Goal: Task Accomplishment & Management: Manage account settings

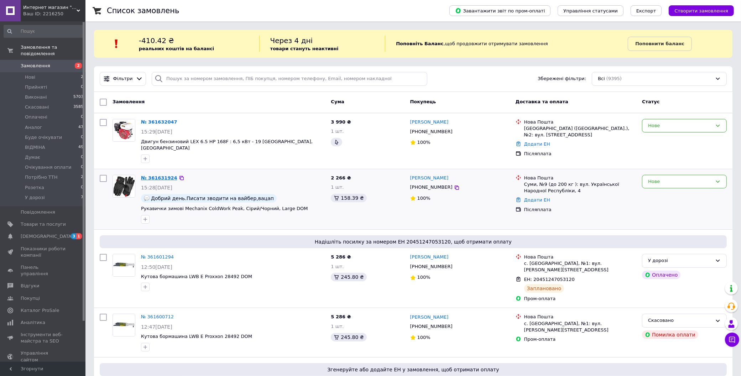
click at [155, 175] on link "№ 361631924" at bounding box center [159, 177] width 36 height 5
click at [162, 123] on link "№ 361632047" at bounding box center [159, 121] width 36 height 5
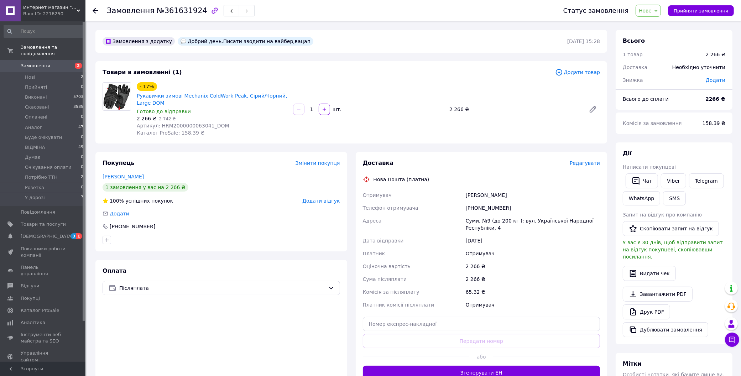
click at [652, 11] on span "Нове" at bounding box center [645, 11] width 13 height 6
click at [654, 20] on li "Прийнято" at bounding box center [662, 25] width 53 height 11
click at [385, 160] on span "Доставка" at bounding box center [378, 163] width 31 height 7
drag, startPoint x: 211, startPoint y: 125, endPoint x: 170, endPoint y: 125, distance: 40.3
click at [170, 125] on span "Артикул: HRM2000000063041_DOM" at bounding box center [183, 126] width 93 height 6
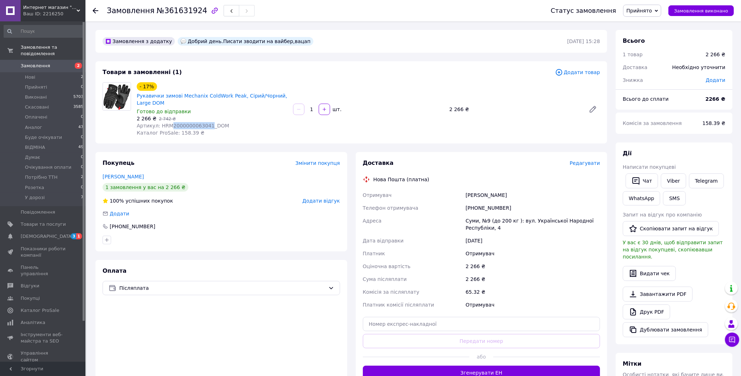
copy span "2000000063041"
drag, startPoint x: 132, startPoint y: 94, endPoint x: 147, endPoint y: 104, distance: 17.7
click at [147, 102] on div "- 17% Рукавички зимові Mechanix ColdWork Peak, Сірий/Чорний, Large DOM Готово д…" at bounding box center [351, 109] width 503 height 54
click at [146, 116] on span "2 266 ₴" at bounding box center [147, 119] width 20 height 6
drag, startPoint x: 134, startPoint y: 95, endPoint x: 149, endPoint y: 103, distance: 17.1
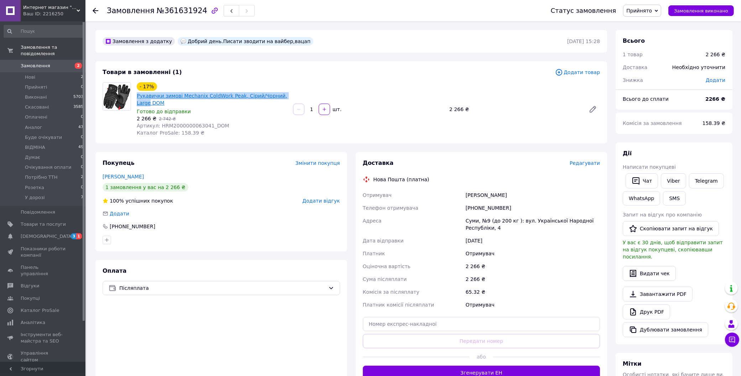
click at [149, 103] on div "- 17% Рукавички зимові Mechanix ColdWork Peak, Сірий/Чорний, Large DOM Готово д…" at bounding box center [212, 109] width 156 height 57
copy link "Рукавички зимові Mechanix ColdWork Peak, Сірий/Чорний, Large"
click at [672, 184] on link "Viber" at bounding box center [673, 180] width 25 height 15
click at [171, 9] on span "№361631924" at bounding box center [182, 10] width 51 height 9
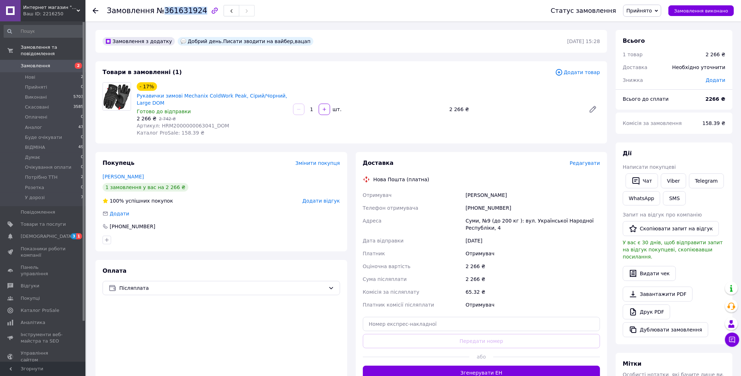
copy span "361631924"
drag, startPoint x: 493, startPoint y: 140, endPoint x: 480, endPoint y: 135, distance: 13.8
click at [494, 140] on div "Товари в замовленні (1) Додати товар - 17% Рукавички зимові Mechanix ColdWork P…" at bounding box center [351, 102] width 512 height 82
click at [403, 148] on div "Замовлення з додатку Добрий день.Писати зводити на вайбер,вацап 12.09.2025 | 15…" at bounding box center [351, 273] width 520 height 487
click at [529, 225] on div "Суми, №9 (до 200 кг ): вул. Української Народної Республіки, 4" at bounding box center [532, 224] width 137 height 20
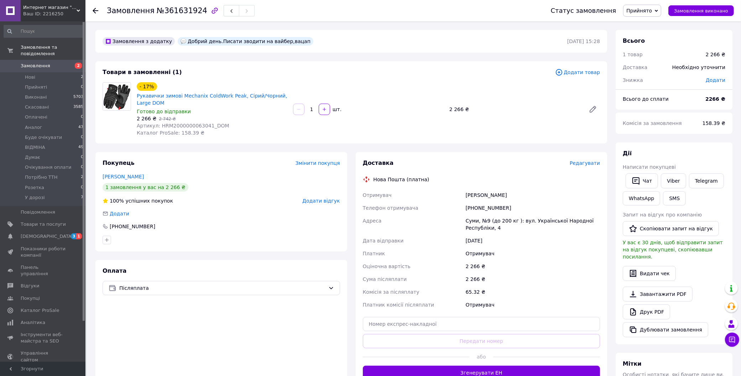
click at [461, 207] on div "Телефон отримувача" at bounding box center [413, 208] width 103 height 13
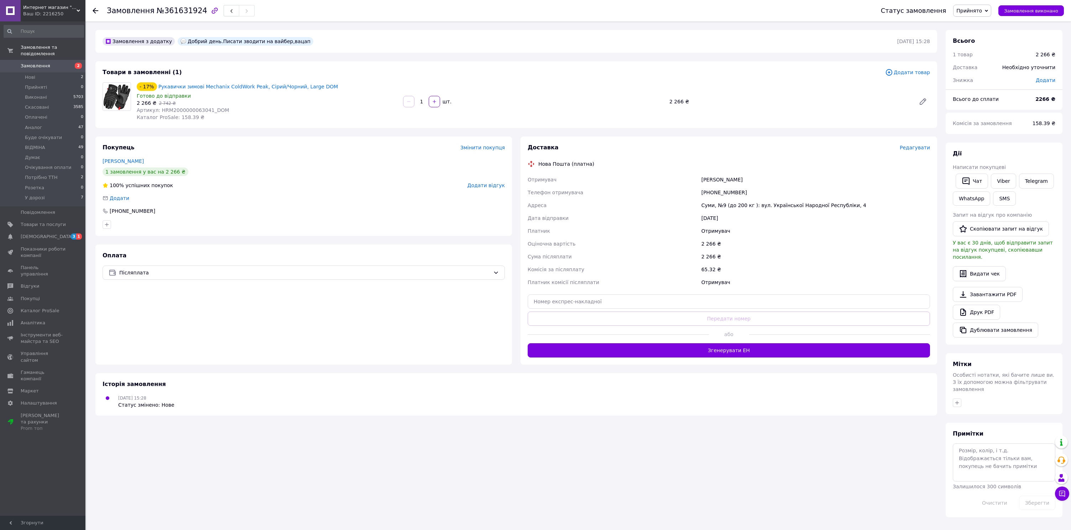
click at [743, 187] on div "[PHONE_NUMBER]" at bounding box center [816, 192] width 232 height 13
drag, startPoint x: 751, startPoint y: 191, endPoint x: 714, endPoint y: 189, distance: 36.4
click at [714, 189] on div "[PHONE_NUMBER]" at bounding box center [816, 192] width 232 height 13
copy div "964730336"
click at [706, 202] on div "Суми, №9 (до 200 кг ): вул. Української Народної Республіки, 4" at bounding box center [816, 205] width 232 height 13
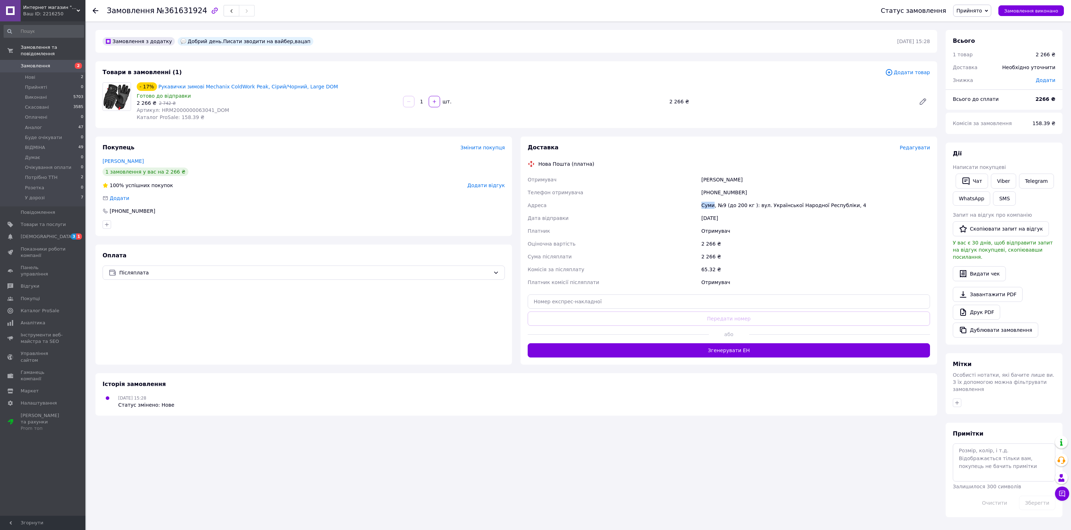
click at [706, 202] on div "Суми, №9 (до 200 кг ): вул. Української Народної Республіки, 4" at bounding box center [816, 205] width 232 height 13
copy div "Суми"
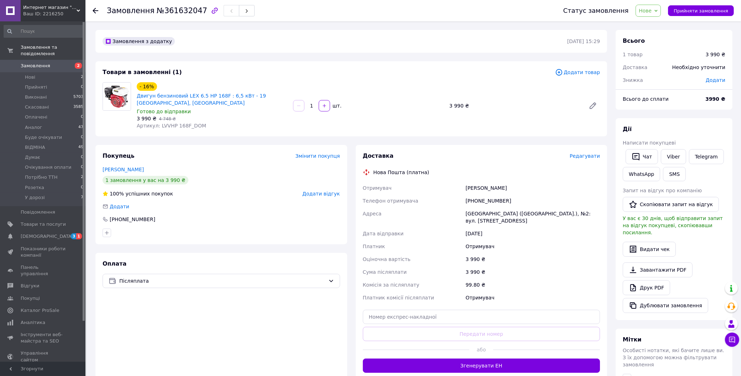
click at [657, 9] on span "Нове" at bounding box center [648, 11] width 25 height 12
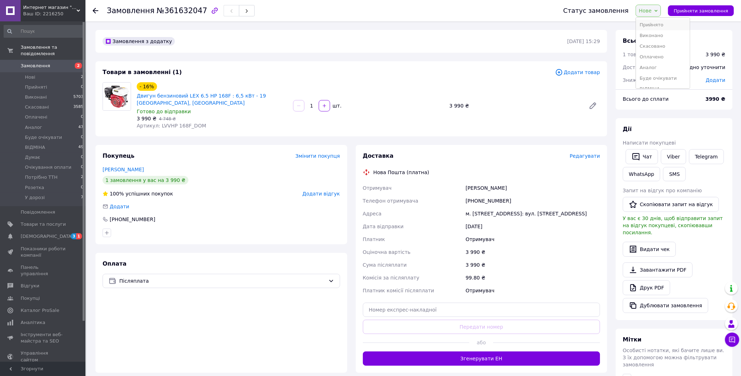
click at [655, 22] on li "Прийнято" at bounding box center [662, 25] width 53 height 11
click at [479, 125] on div "- 16% Двигун бензиновий LEX 6.5 HP 168F : 6,5 кВт - 19 Вал, Польща DOM Готово д…" at bounding box center [368, 106] width 469 height 50
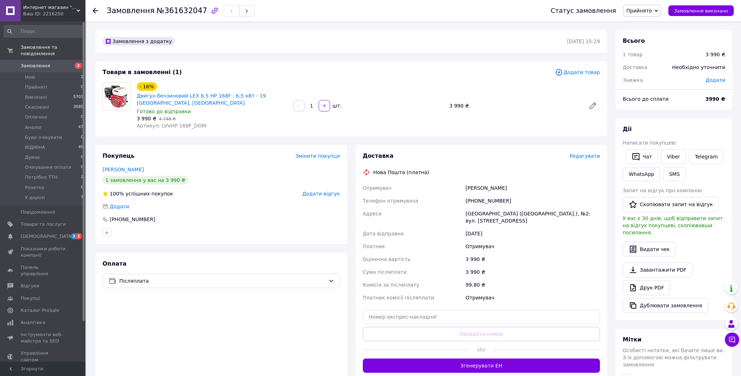
click at [192, 123] on span "Артикул: LVVHP 168F_DOM" at bounding box center [171, 126] width 69 height 6
drag, startPoint x: 187, startPoint y: 125, endPoint x: 168, endPoint y: 126, distance: 19.2
click at [168, 126] on span "Артикул: LVVHP 168F_DOM" at bounding box center [171, 126] width 69 height 6
copy span "HP 168F"
drag, startPoint x: 135, startPoint y: 95, endPoint x: 289, endPoint y: 95, distance: 153.9
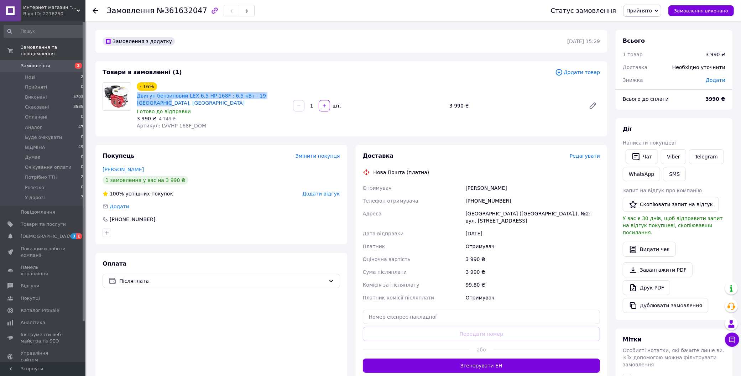
click at [289, 95] on div "- 16% Двигун бензиновий LEX 6.5 HP 168F : 6,5 кВт - 19 Вал, Польща DOM Готово д…" at bounding box center [212, 106] width 156 height 50
copy link "Двигун бензиновий LEX 6.5 HP 168F : 6,5 кВт - 19 Вал, Польща"
click at [667, 156] on link "Viber" at bounding box center [673, 156] width 25 height 15
click at [176, 12] on span "№361632047" at bounding box center [182, 10] width 51 height 9
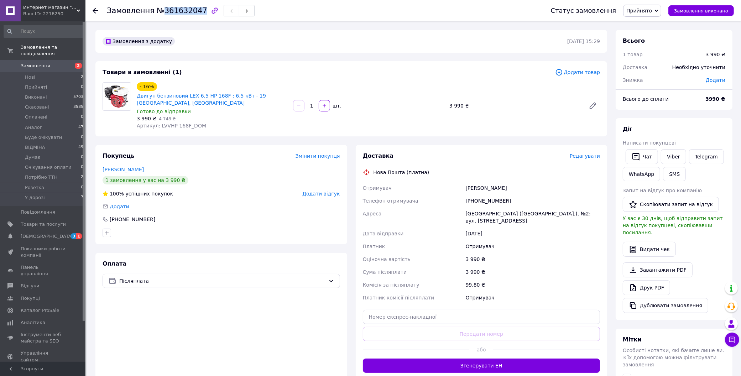
copy span "361632047"
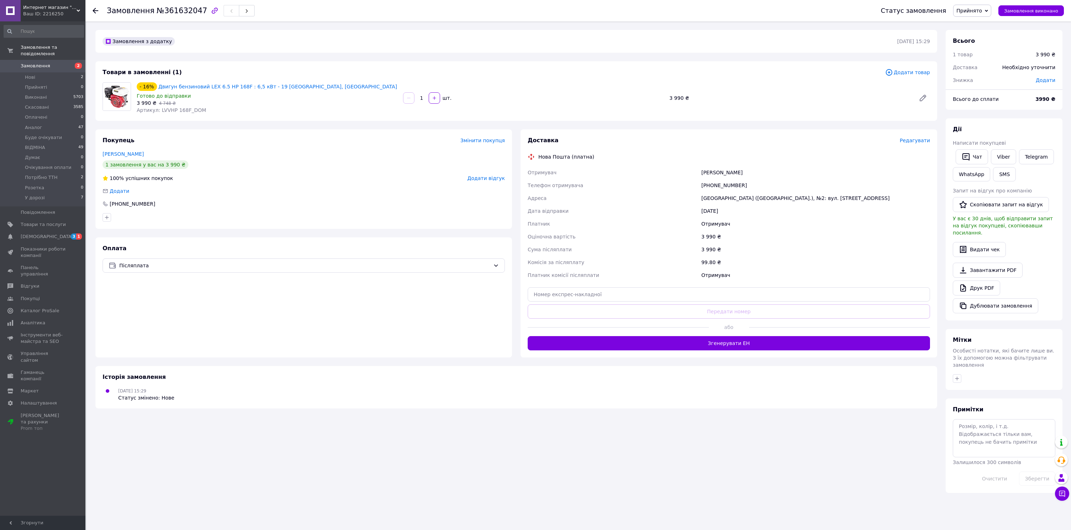
click at [606, 202] on div "Адреса" at bounding box center [613, 198] width 174 height 13
click at [676, 184] on div "Телефон отримувача" at bounding box center [613, 185] width 174 height 13
click at [748, 160] on link "Viber" at bounding box center [1003, 156] width 25 height 15
click at [679, 180] on div "Телефон отримувача" at bounding box center [613, 185] width 174 height 13
drag, startPoint x: 754, startPoint y: 171, endPoint x: 702, endPoint y: 171, distance: 52.0
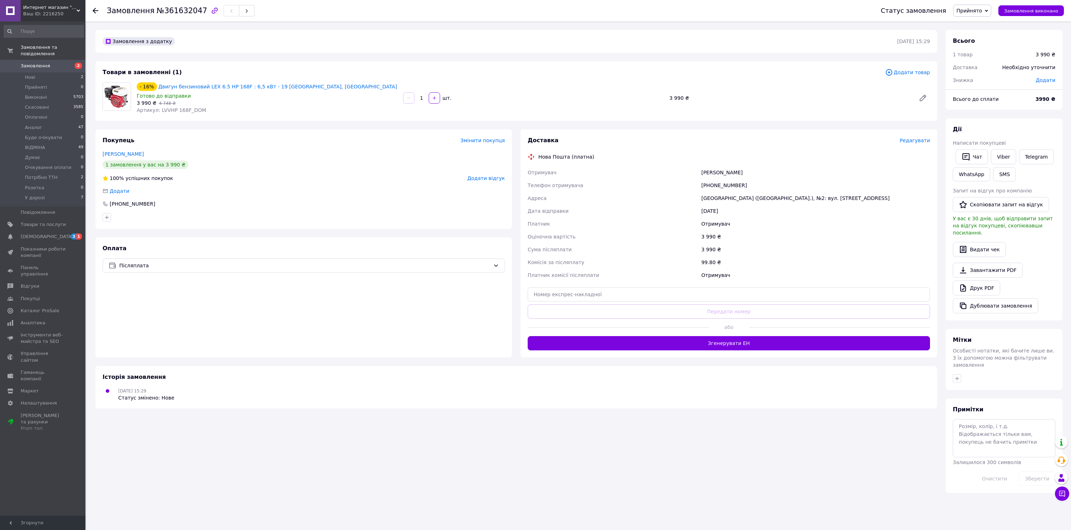
click at [702, 171] on div "Чайчевський Олексій" at bounding box center [816, 172] width 232 height 13
copy div "Чайчевський Олексій"
click at [748, 171] on div "Чайчевський Олексій" at bounding box center [816, 172] width 232 height 13
drag, startPoint x: 750, startPoint y: 173, endPoint x: 703, endPoint y: 173, distance: 46.7
click at [703, 173] on div "Чайчевський Олексій" at bounding box center [816, 172] width 232 height 13
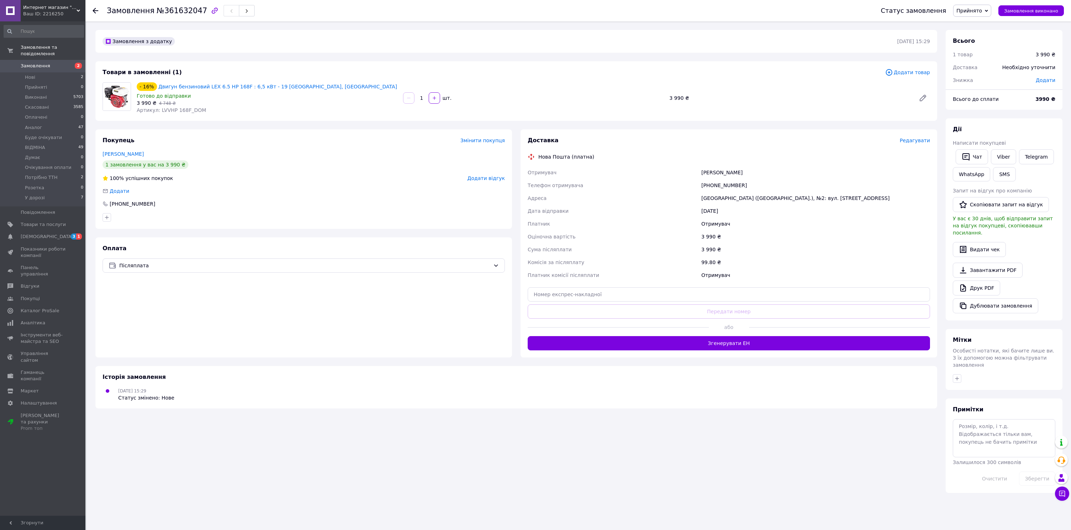
copy div "Чайчевський Олексій"
drag, startPoint x: 751, startPoint y: 185, endPoint x: 714, endPoint y: 185, distance: 36.7
click at [714, 185] on div "[PHONE_NUMBER]" at bounding box center [816, 185] width 232 height 13
copy div "974006171"
click at [703, 197] on div "[GEOGRAPHIC_DATA] ([GEOGRAPHIC_DATA].), №2: вул. [STREET_ADDRESS]" at bounding box center [816, 198] width 232 height 13
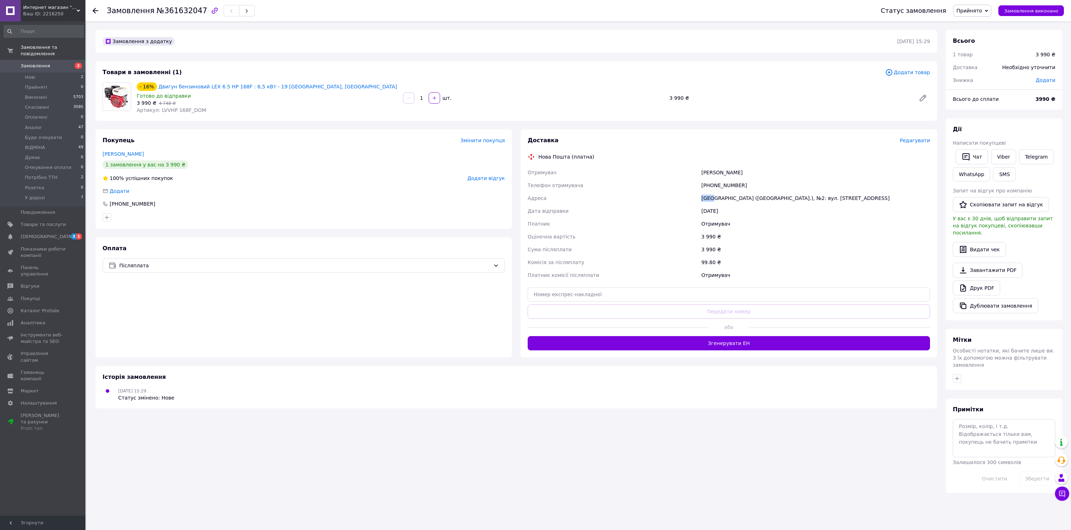
click at [703, 197] on div "[GEOGRAPHIC_DATA] ([GEOGRAPHIC_DATA].), №2: вул. [STREET_ADDRESS]" at bounding box center [816, 198] width 232 height 13
copy div "Київ"
click at [748, 8] on span "Прийнято" at bounding box center [970, 11] width 26 height 6
click at [748, 59] on li "Потрібно ТТН" at bounding box center [980, 59] width 53 height 11
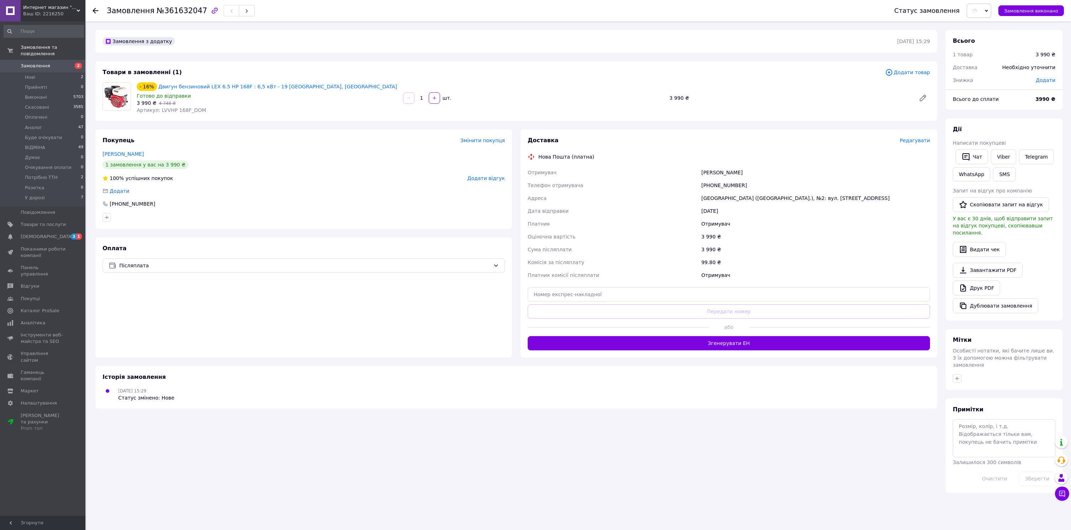
drag, startPoint x: 680, startPoint y: 170, endPoint x: 577, endPoint y: 160, distance: 102.6
click at [679, 170] on div "Отримувач" at bounding box center [613, 172] width 174 height 13
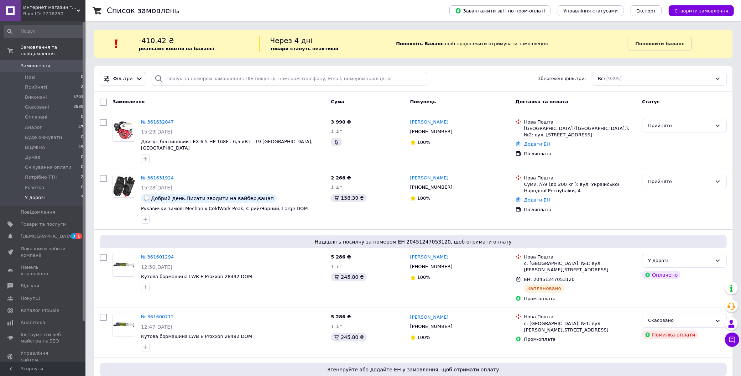
click at [44, 196] on li "У дорозі 7" at bounding box center [44, 200] width 88 height 14
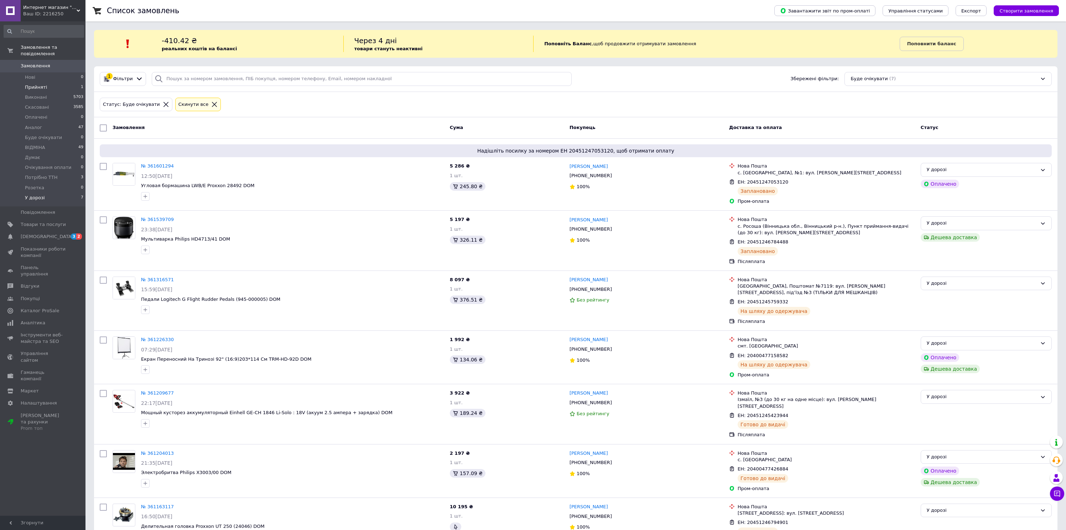
click at [53, 85] on li "Прийняті 1" at bounding box center [44, 87] width 88 height 10
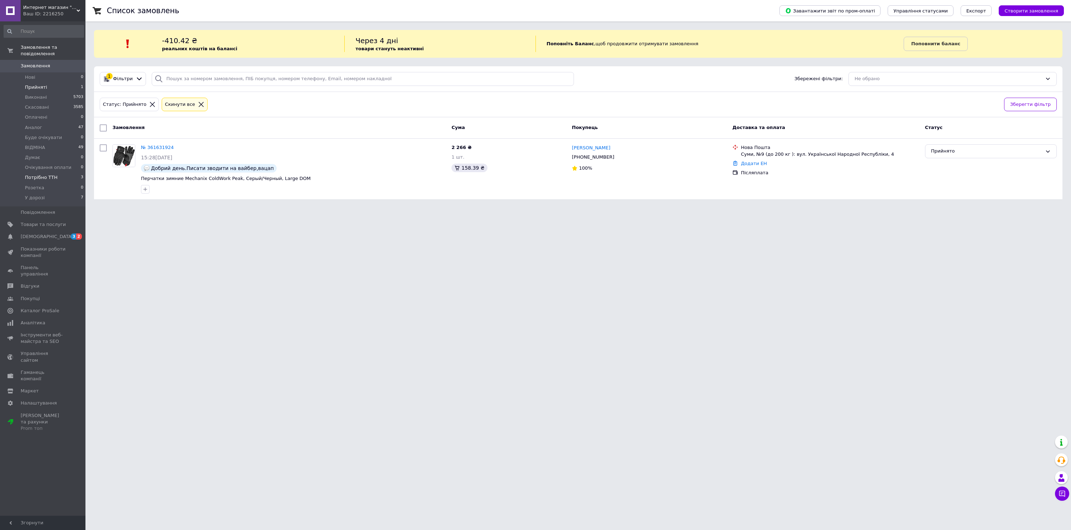
click at [49, 176] on span "Потрібно ТТН" at bounding box center [41, 177] width 32 height 6
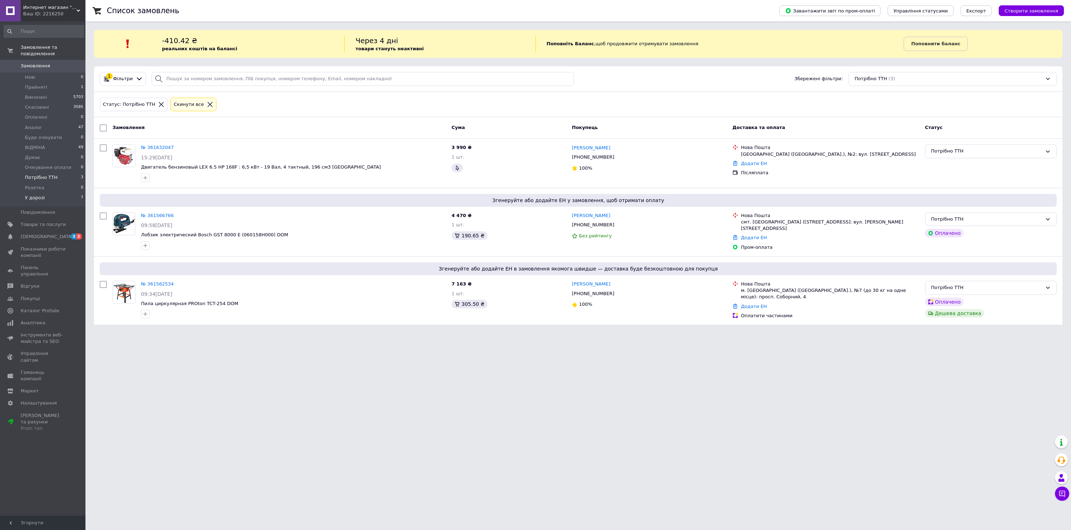
click at [47, 201] on li "У дорозі 7" at bounding box center [44, 200] width 88 height 14
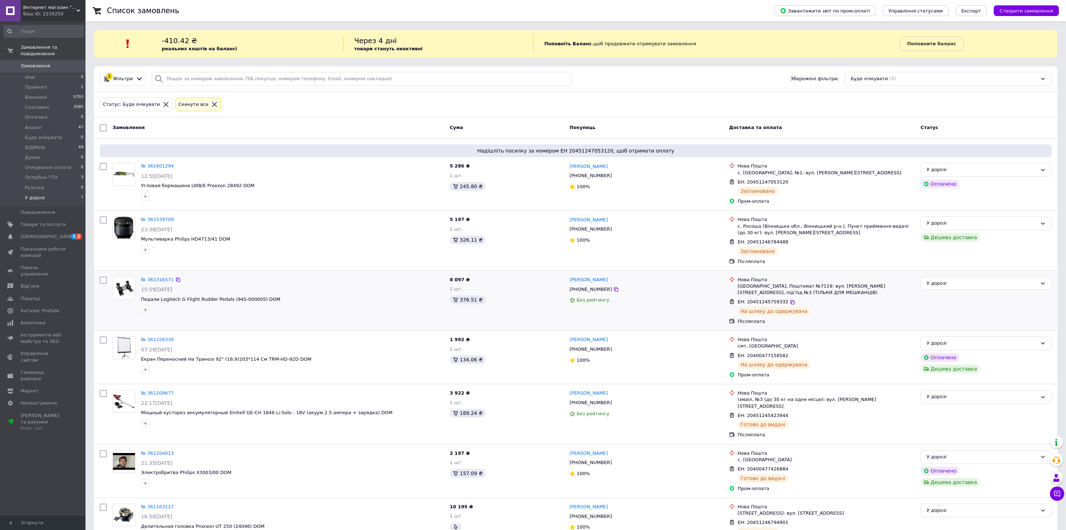
scroll to position [23, 0]
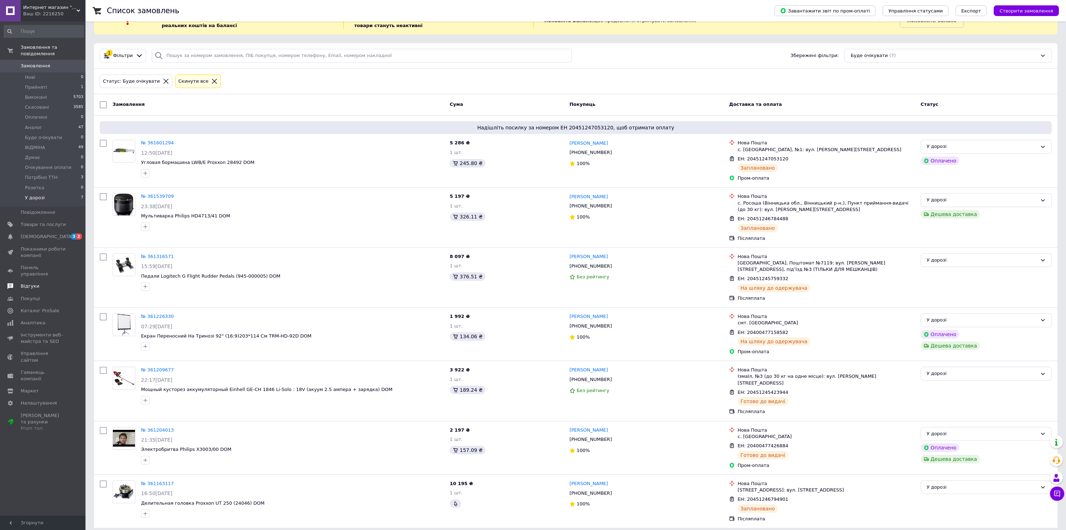
click at [43, 283] on span "Відгуки" at bounding box center [43, 286] width 45 height 6
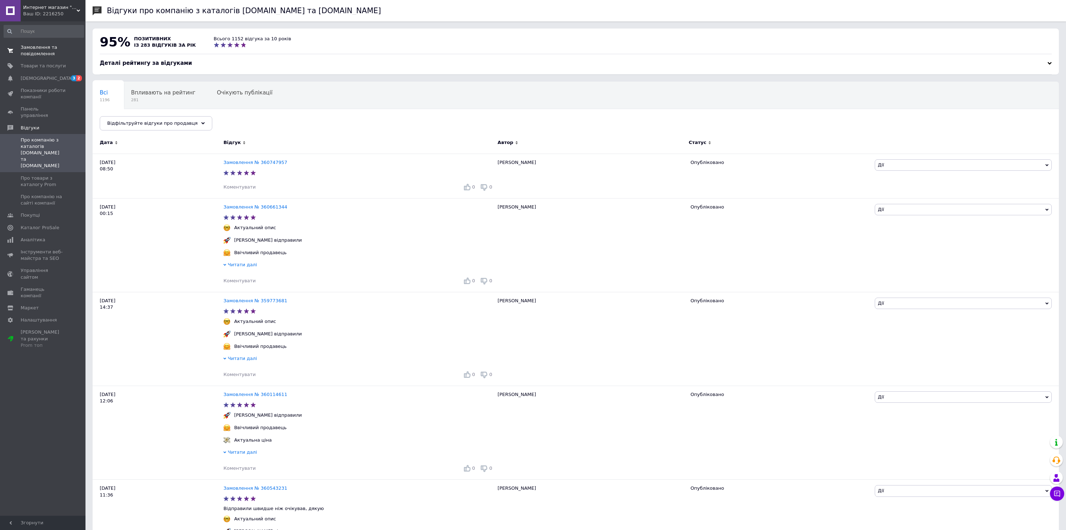
click at [42, 48] on span "Замовлення та повідомлення" at bounding box center [43, 50] width 45 height 13
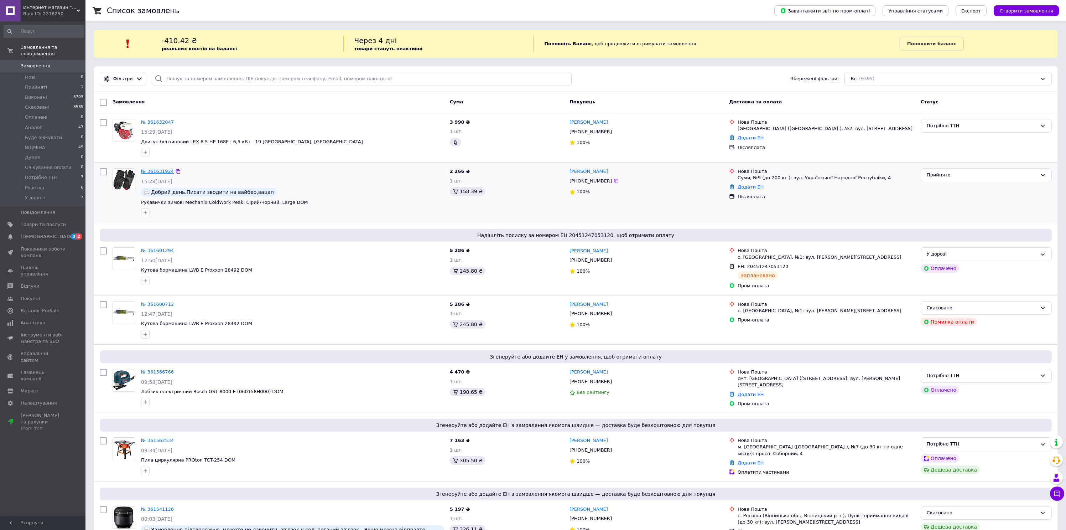
click at [156, 170] on link "№ 361631924" at bounding box center [157, 170] width 33 height 5
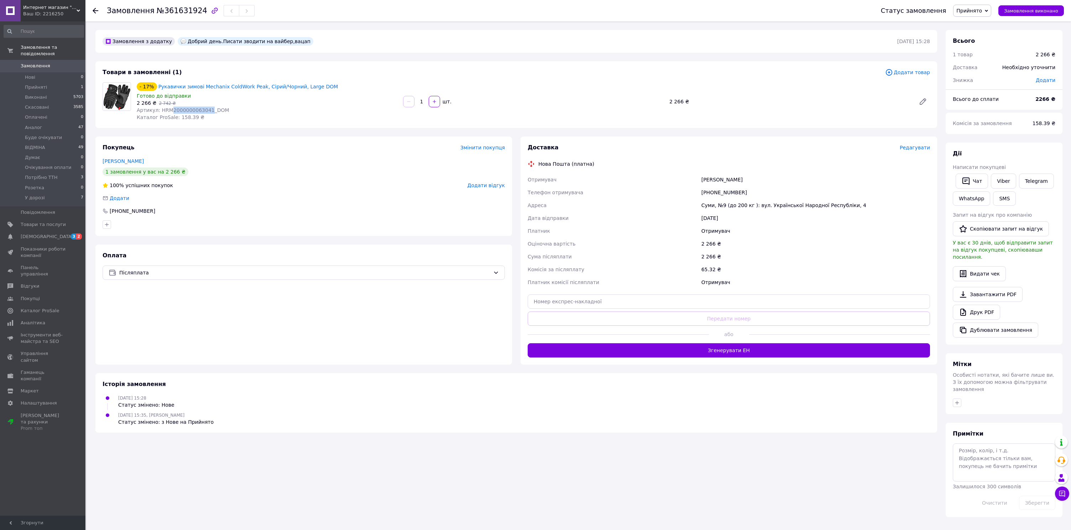
drag, startPoint x: 209, startPoint y: 109, endPoint x: 171, endPoint y: 108, distance: 37.8
click at [171, 108] on span "Артикул: HRM2000000063041_DOM" at bounding box center [183, 110] width 93 height 6
copy span "2000000063041"
click at [323, 99] on div "2 266 ₴   2 742 ₴" at bounding box center [267, 102] width 261 height 7
drag, startPoint x: 325, startPoint y: 86, endPoint x: 298, endPoint y: 85, distance: 26.4
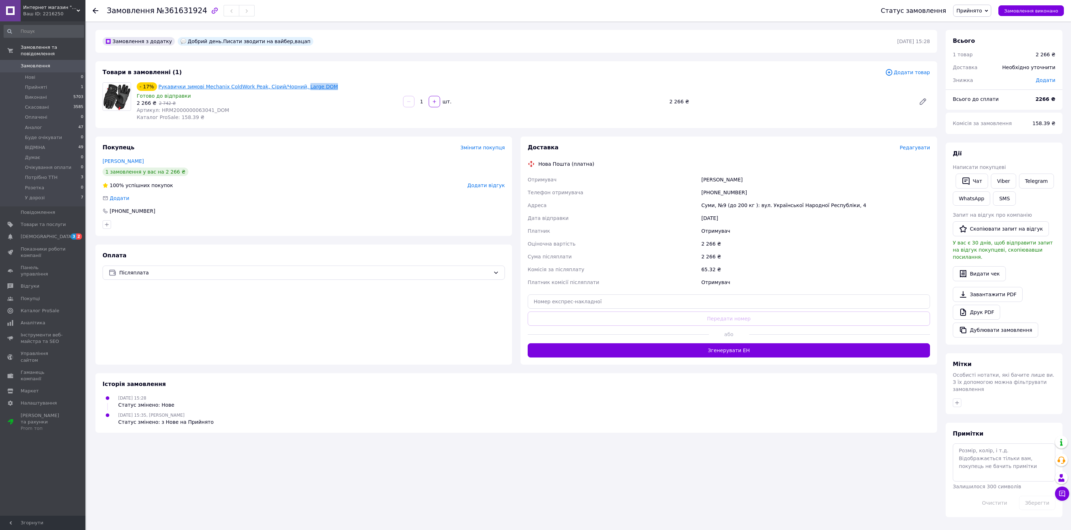
click at [298, 85] on div "- 17% Рукавички зимові Mechanix ColdWork Peak, Сірий/Чорний, Large DOM" at bounding box center [267, 87] width 262 height 10
copy link "Large DOM"
click at [727, 191] on div "[PHONE_NUMBER]" at bounding box center [816, 192] width 232 height 13
copy div "380964730336"
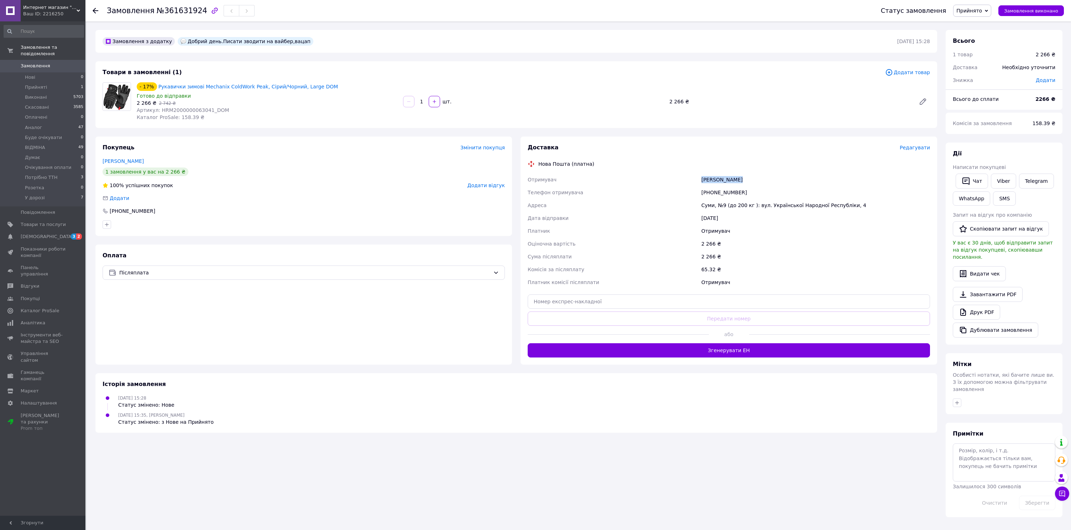
drag, startPoint x: 742, startPoint y: 178, endPoint x: 702, endPoint y: 179, distance: 40.3
click at [702, 179] on div "Будко Виталий" at bounding box center [816, 179] width 232 height 13
copy div "Будко Виталий"
click at [708, 207] on div "Суми, №9 (до 200 кг ): вул. Української Народної Республіки, 4" at bounding box center [816, 205] width 232 height 13
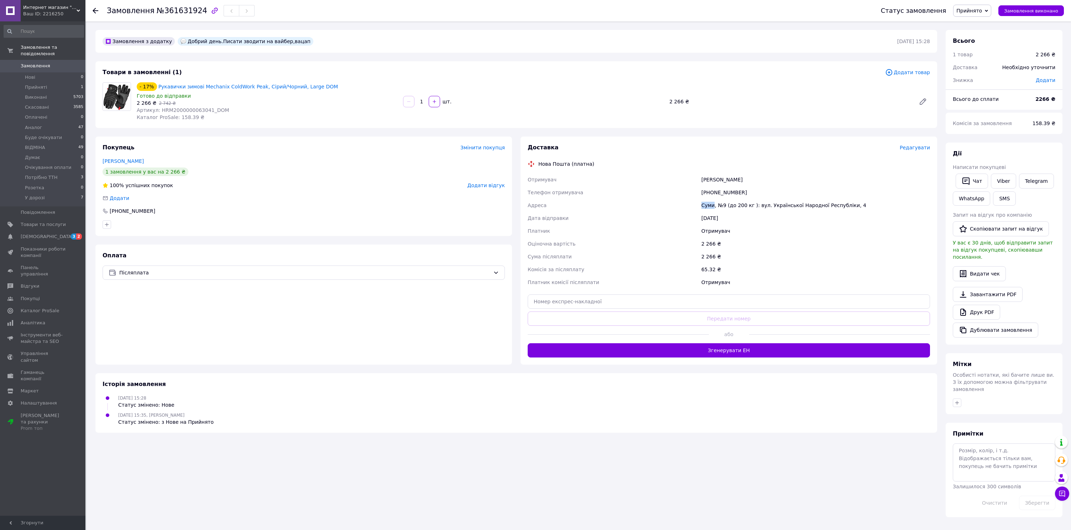
copy div "Суми"
click at [691, 298] on input "text" at bounding box center [729, 301] width 402 height 14
paste input "20451247303598"
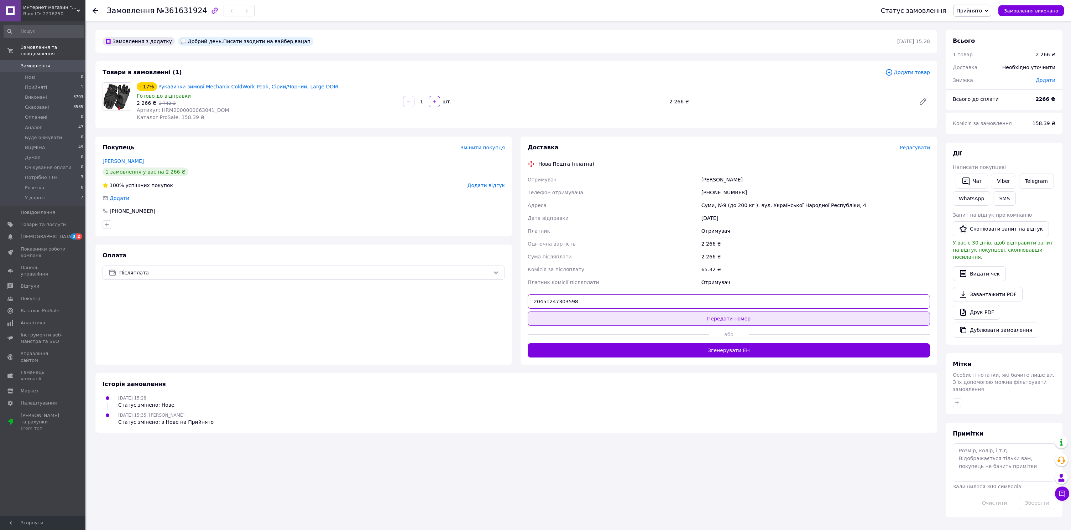
type input "20451247303598"
click at [710, 315] on button "Передати номер" at bounding box center [729, 318] width 402 height 14
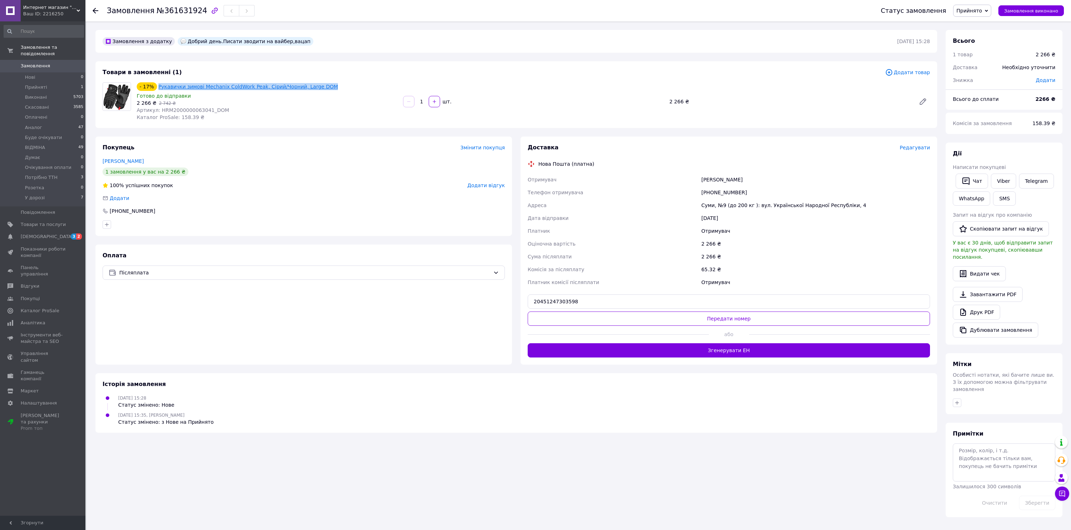
drag, startPoint x: 306, startPoint y: 87, endPoint x: 158, endPoint y: 87, distance: 147.8
click at [158, 87] on div "- 17% Рукавички зимові Mechanix ColdWork Peak, Сірий/Чорний, Large DOM" at bounding box center [267, 87] width 262 height 10
copy link "Рукавички зимові Mechanix ColdWork Peak, Сірий/Чорний, Large DOM"
drag, startPoint x: 741, startPoint y: 177, endPoint x: 702, endPoint y: 177, distance: 38.8
click at [702, 177] on div "Будко Виталий" at bounding box center [816, 179] width 232 height 13
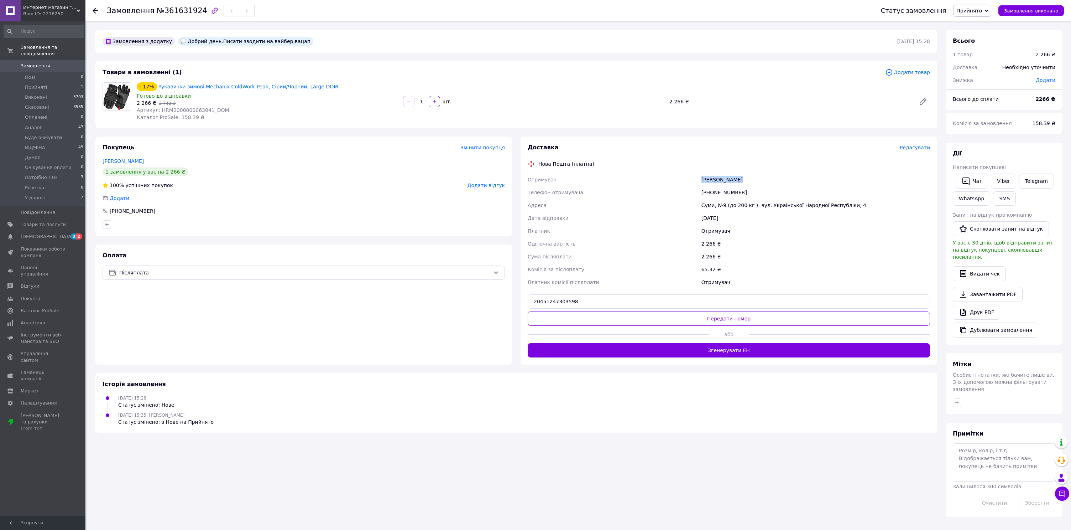
copy div "Будко Виталий"
click at [708, 194] on div "[PHONE_NUMBER]" at bounding box center [816, 192] width 232 height 13
copy div "380964730336"
drag, startPoint x: 864, startPoint y: 202, endPoint x: 702, endPoint y: 203, distance: 161.7
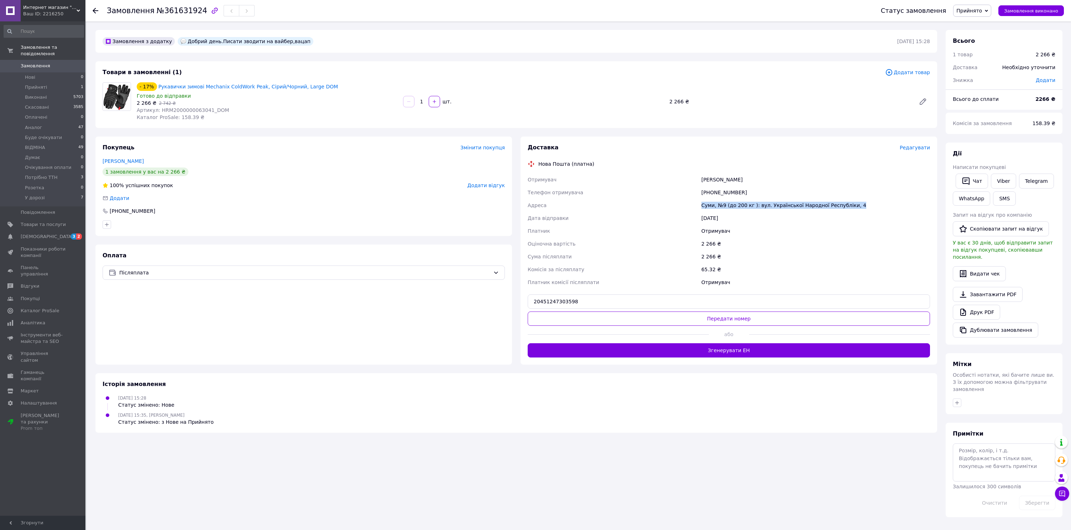
click at [702, 203] on div "Суми, №9 (до 200 кг ): вул. Української Народної Республіки, 4" at bounding box center [816, 205] width 232 height 13
copy div "Суми, №9 (до 200 кг ): вул. Української Народної Республіки, 4"
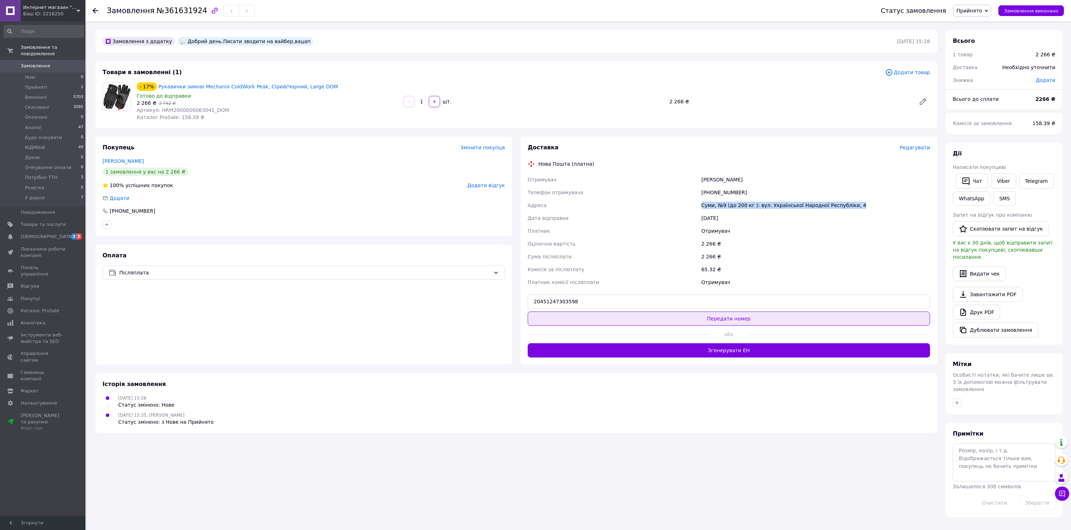
click at [734, 318] on button "Передати номер" at bounding box center [729, 318] width 402 height 14
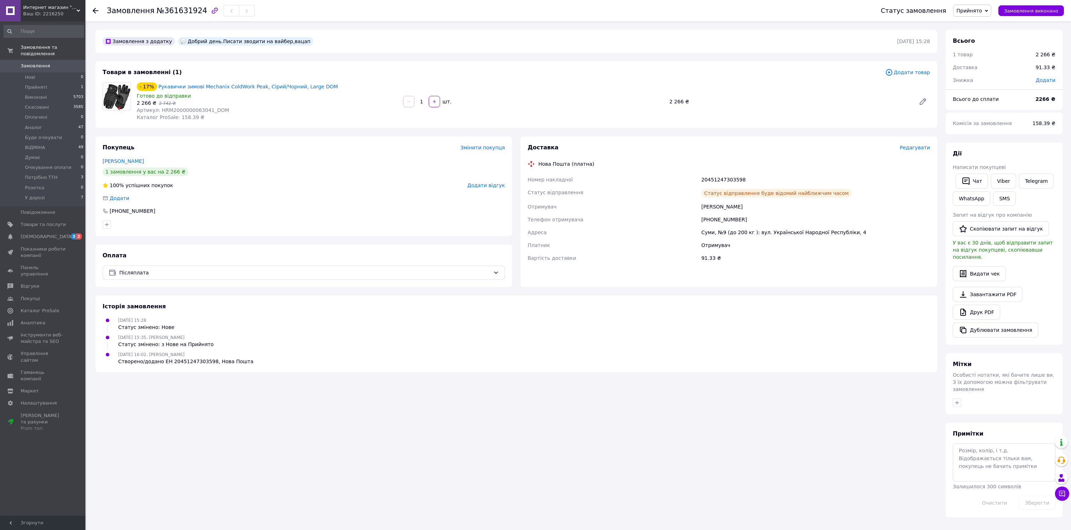
click at [650, 147] on div "Доставка" at bounding box center [714, 148] width 372 height 8
click at [973, 16] on span "Прийнято" at bounding box center [972, 11] width 38 height 12
click at [973, 78] on li "У дорозі" at bounding box center [980, 81] width 53 height 11
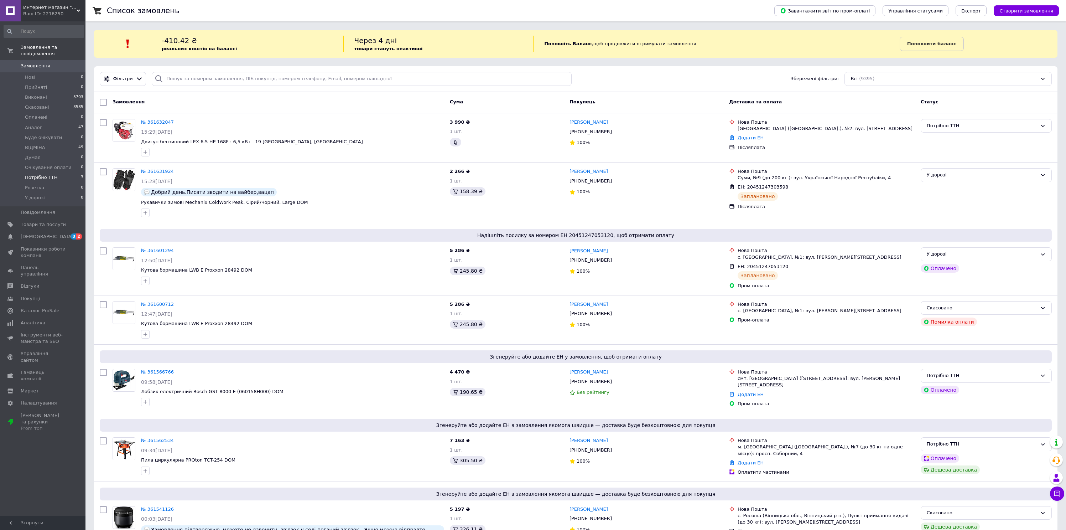
click at [58, 174] on li "Потрібно ТТН 3" at bounding box center [44, 177] width 88 height 10
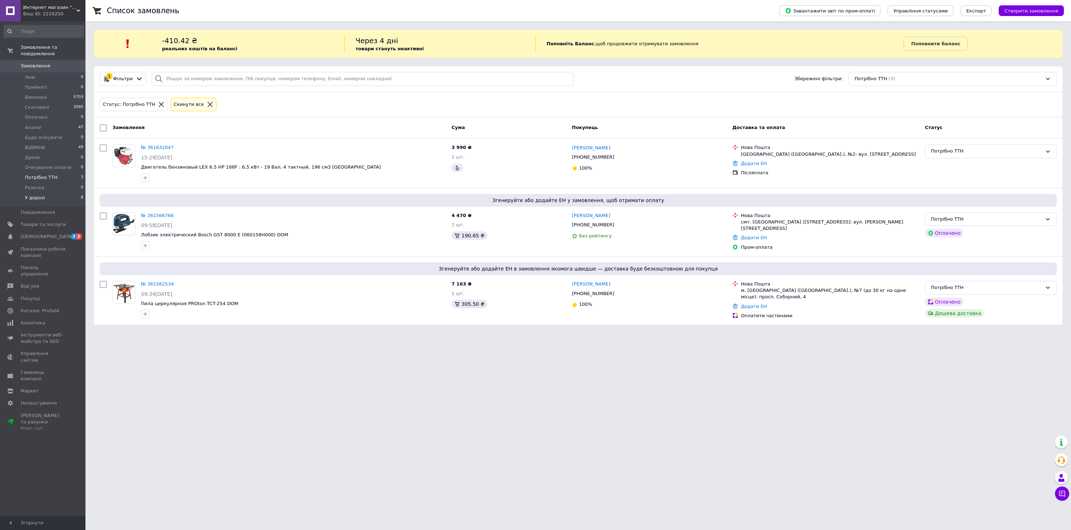
click at [58, 200] on li "У дорозі 8" at bounding box center [44, 200] width 88 height 14
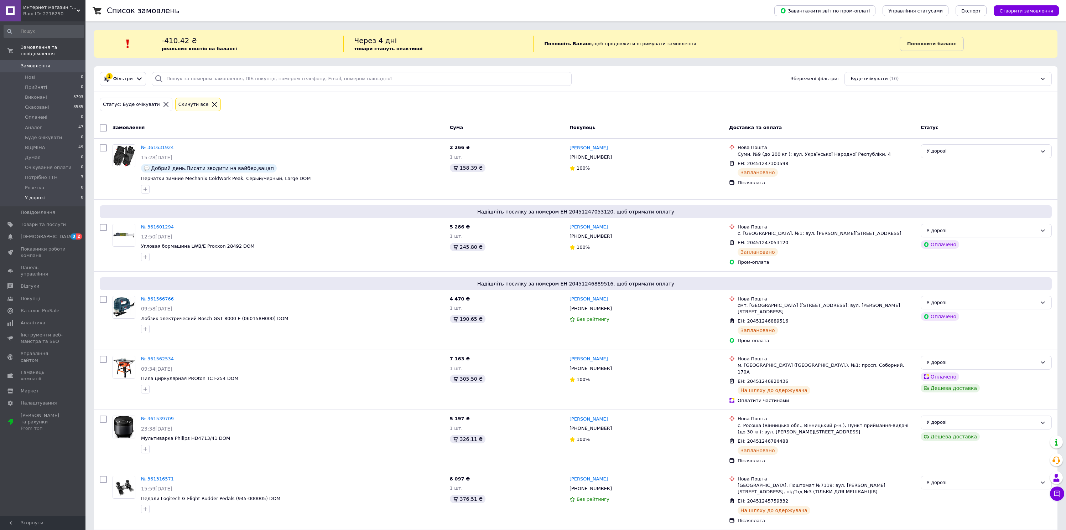
scroll to position [209, 0]
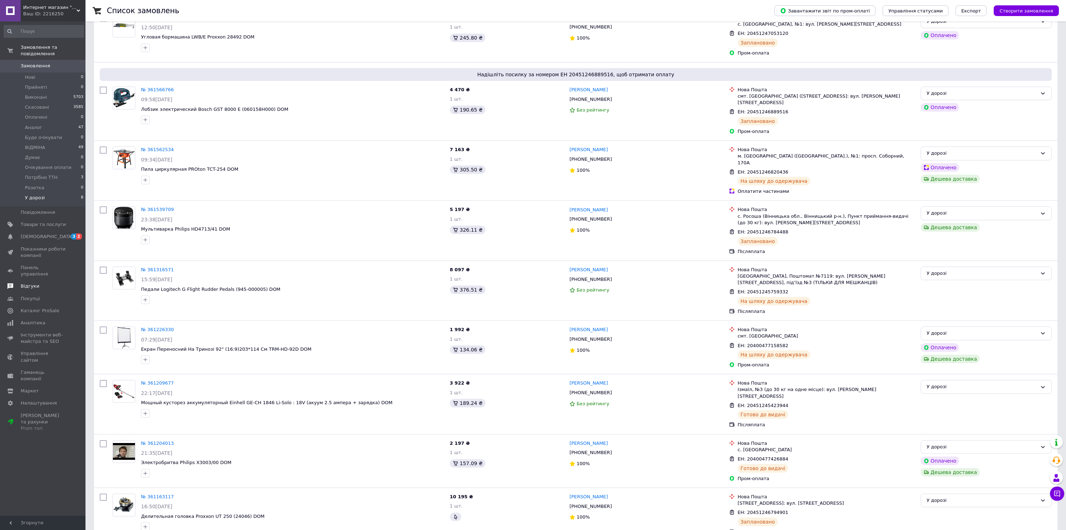
click at [42, 283] on link "Відгуки" at bounding box center [44, 286] width 88 height 12
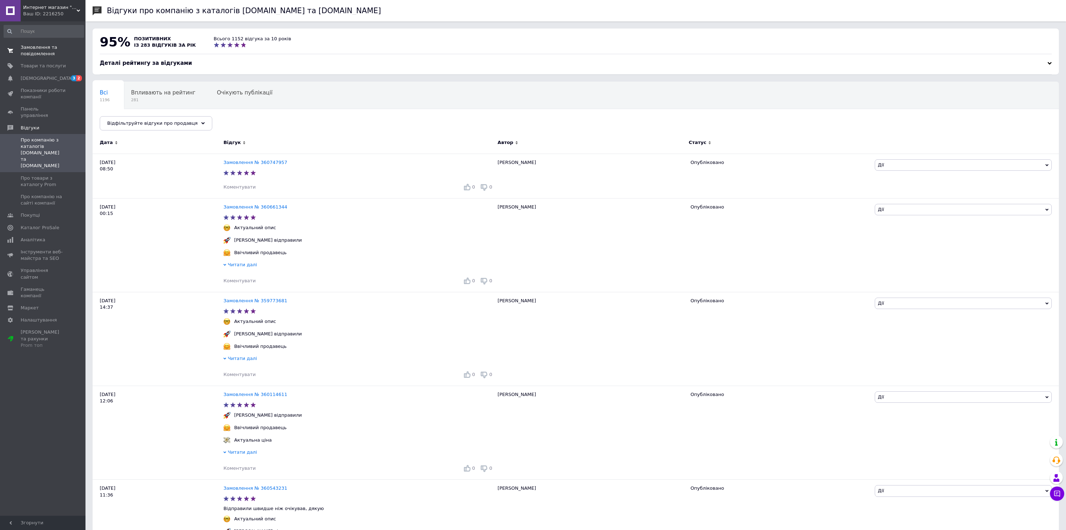
click at [48, 58] on link "Замовлення та повідомлення 0 0" at bounding box center [44, 50] width 88 height 19
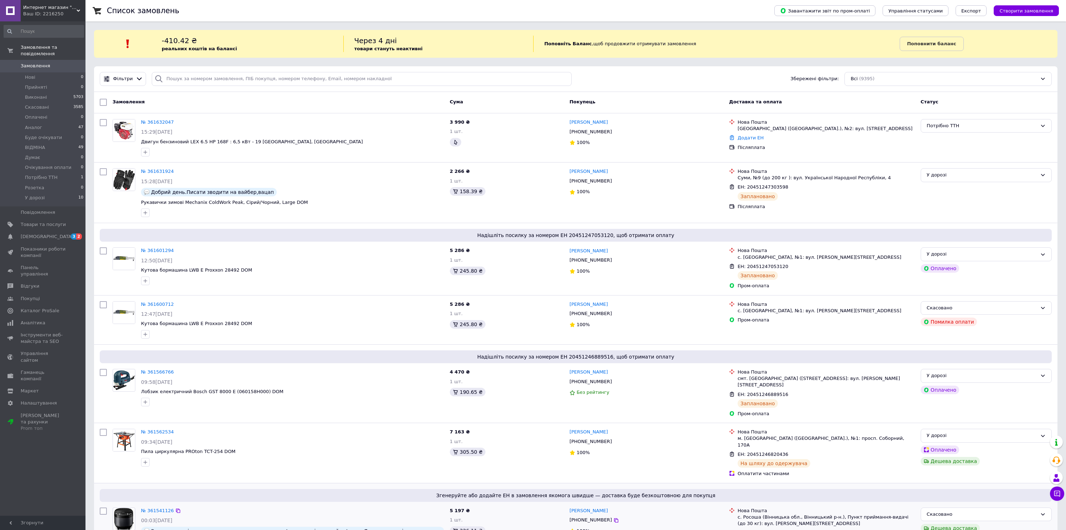
click at [551, 489] on div "Згенеруйте або додайте ЕН в замовлення якомога швидше — доставка буде безкоштов…" at bounding box center [576, 495] width 952 height 13
click at [521, 274] on div "245.80 ₴" at bounding box center [507, 270] width 114 height 9
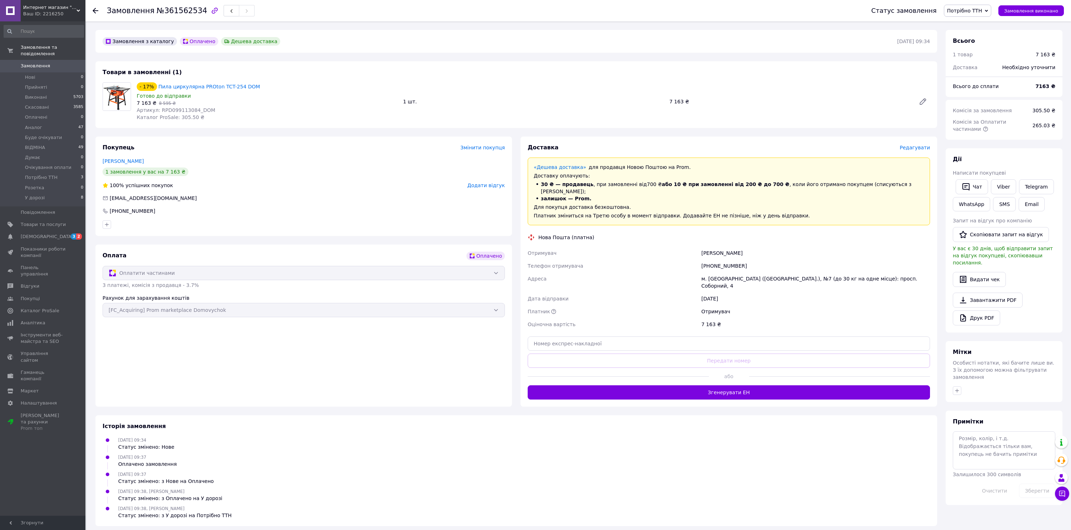
click at [728, 261] on div "[PHONE_NUMBER]" at bounding box center [816, 265] width 232 height 13
copy div "380951621247"
click at [733, 336] on input "text" at bounding box center [729, 343] width 402 height 14
paste input "20451246820436"
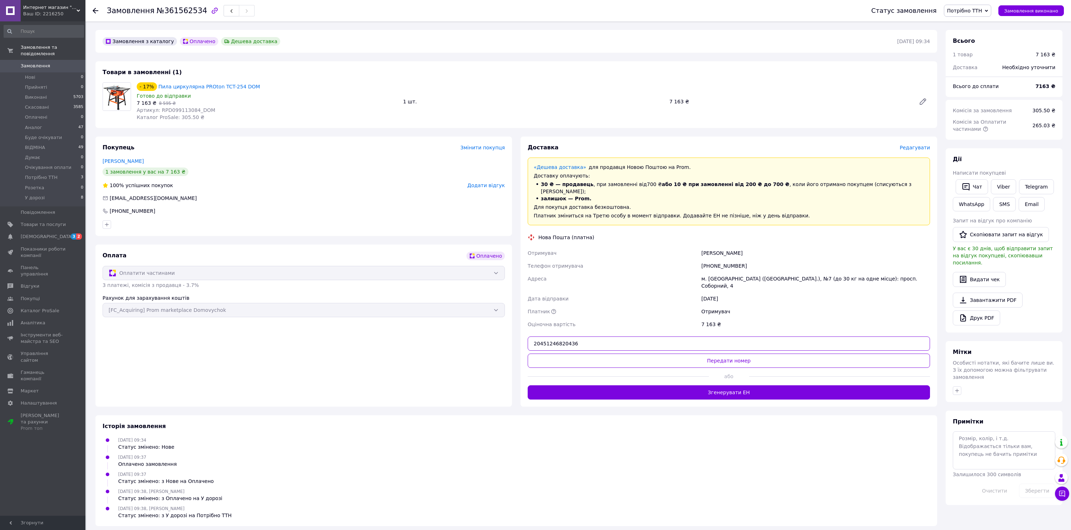
type input "20451246820436"
click at [739, 338] on div "Доставка Редагувати «Дешева доставка»   для продавця Новою Поштою на Prom. Дост…" at bounding box center [729, 272] width 402 height 256
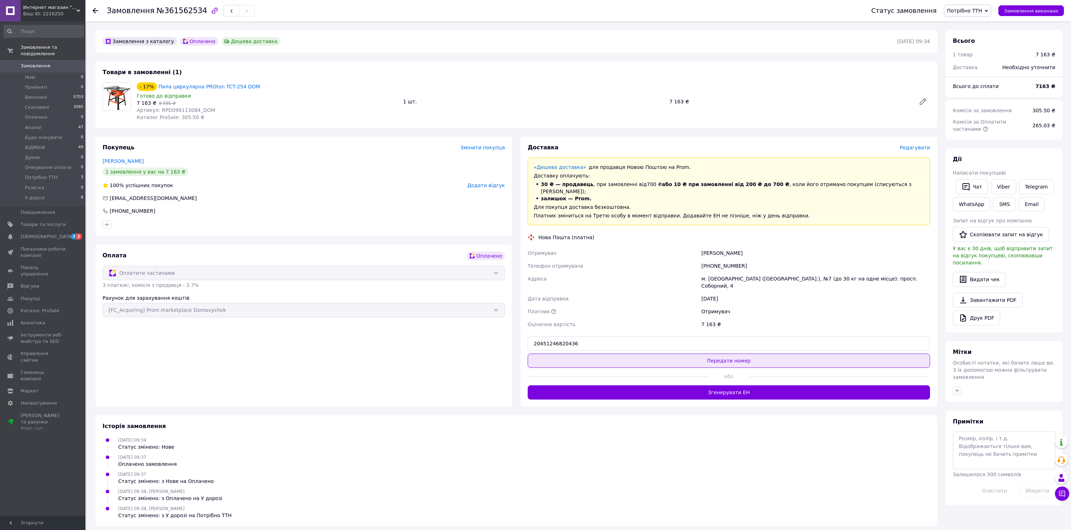
click at [743, 353] on button "Передати номер" at bounding box center [729, 360] width 402 height 14
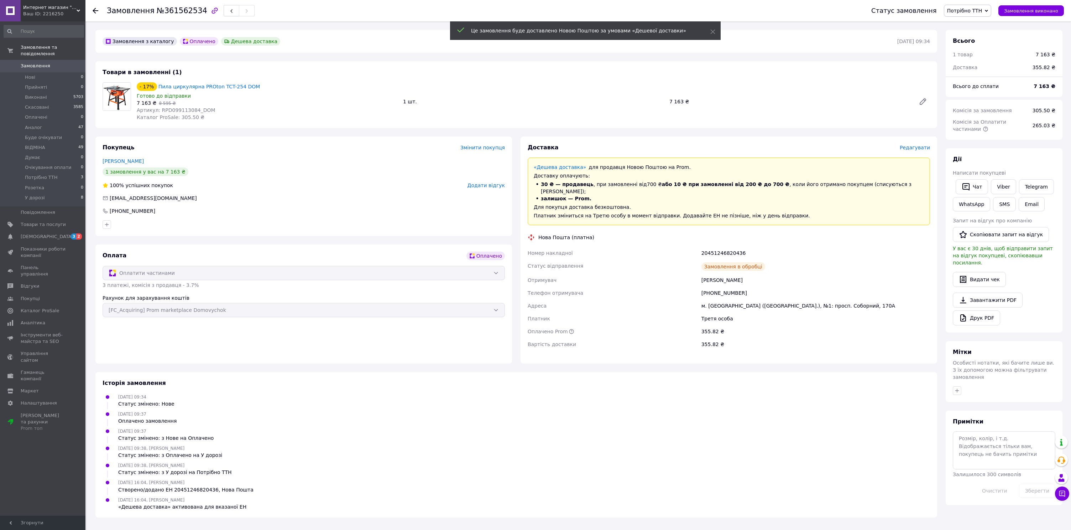
click at [968, 12] on span "Потрібно ТТН" at bounding box center [964, 11] width 35 height 6
click at [970, 82] on li "У дорозі" at bounding box center [971, 81] width 53 height 11
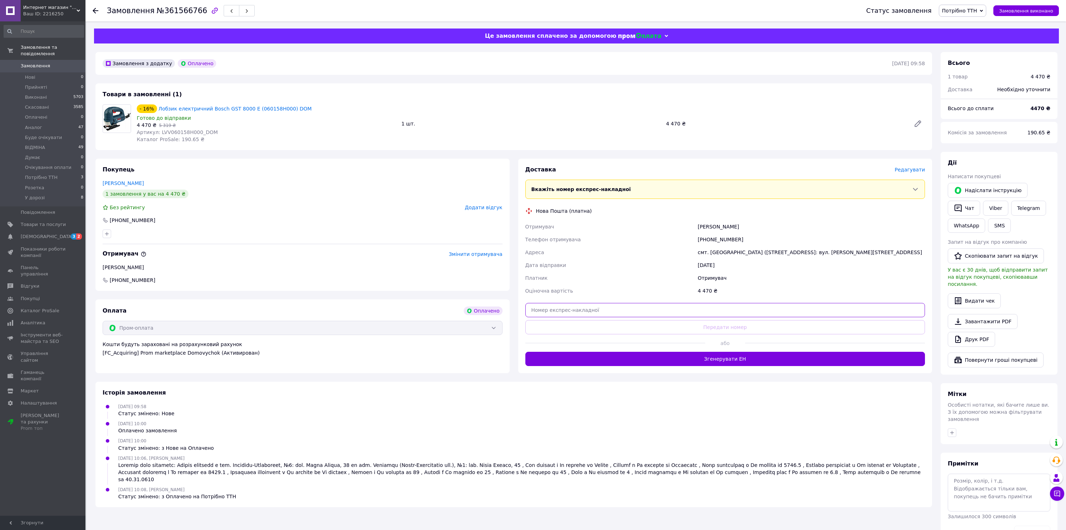
click at [713, 311] on input "text" at bounding box center [725, 310] width 400 height 14
paste input "20451246889516"
type input "20451246889516"
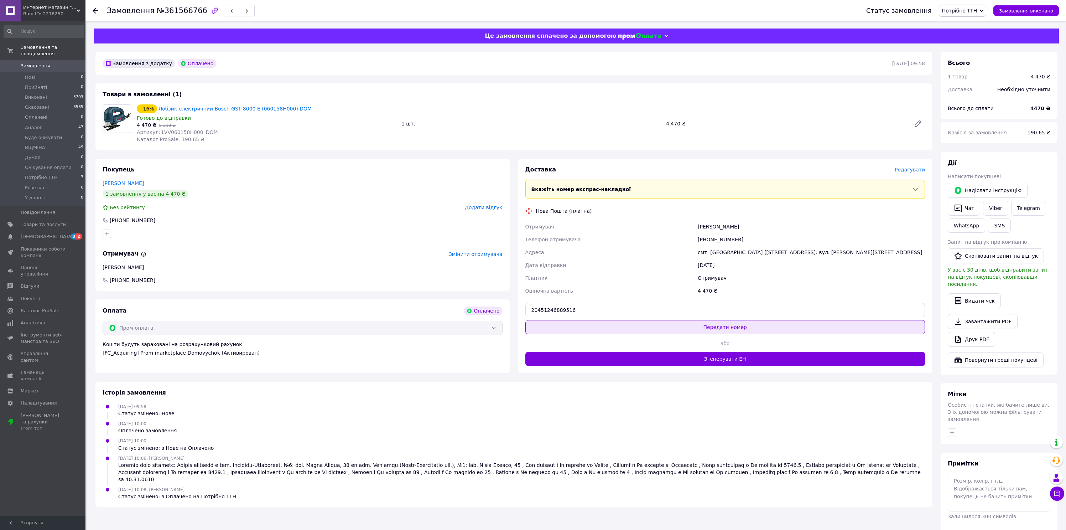
click at [721, 322] on button "Передати номер" at bounding box center [725, 327] width 400 height 14
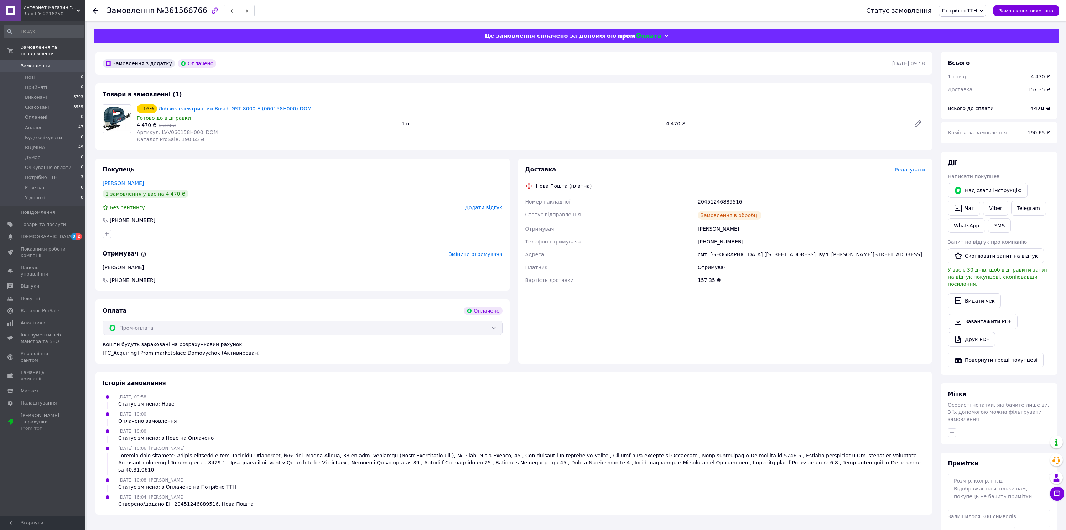
click at [968, 12] on span "Потрібно ТТН" at bounding box center [959, 11] width 35 height 6
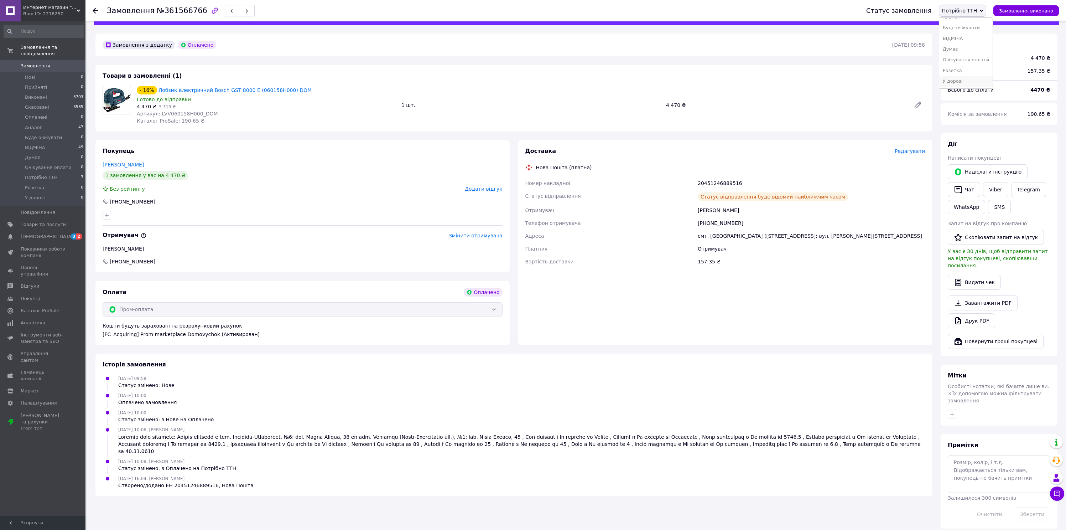
click at [962, 83] on li "У дорозі" at bounding box center [965, 81] width 53 height 11
click at [715, 157] on div "Доставка Редагувати Нова Пошта (платна) Номер накладної 20451246889516 Статус в…" at bounding box center [725, 210] width 400 height 126
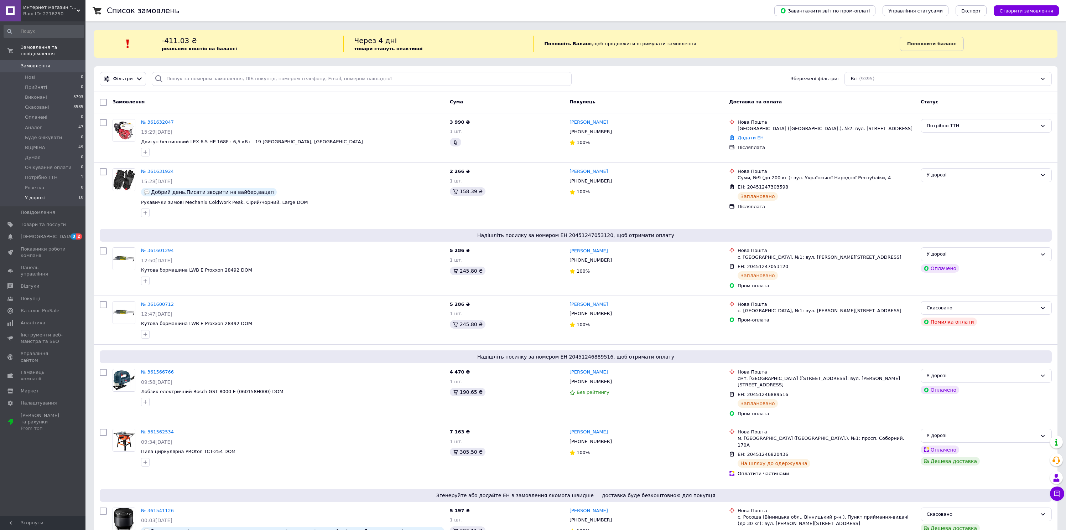
click at [54, 195] on li "У дорозі 10" at bounding box center [44, 200] width 88 height 14
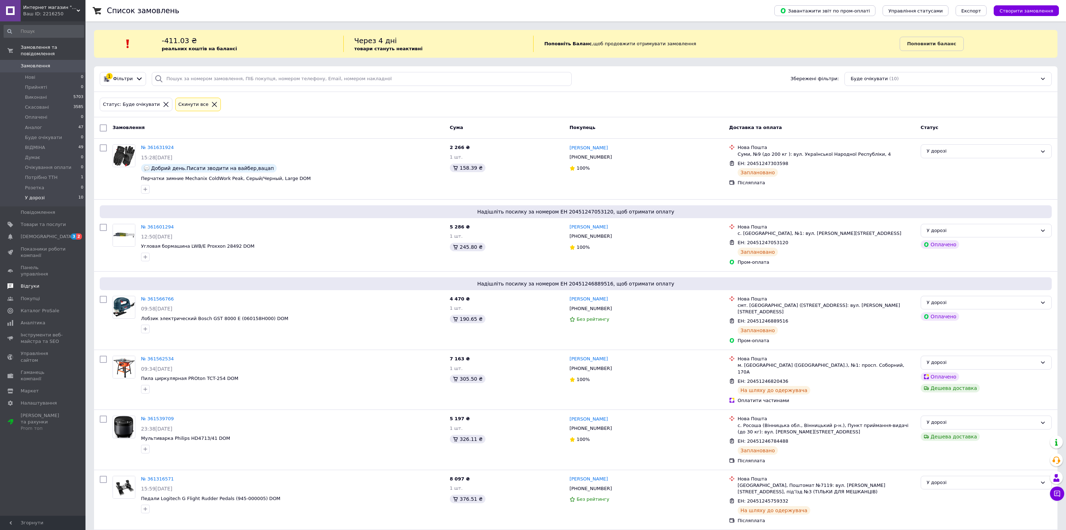
click at [28, 283] on span "Відгуки" at bounding box center [30, 286] width 19 height 6
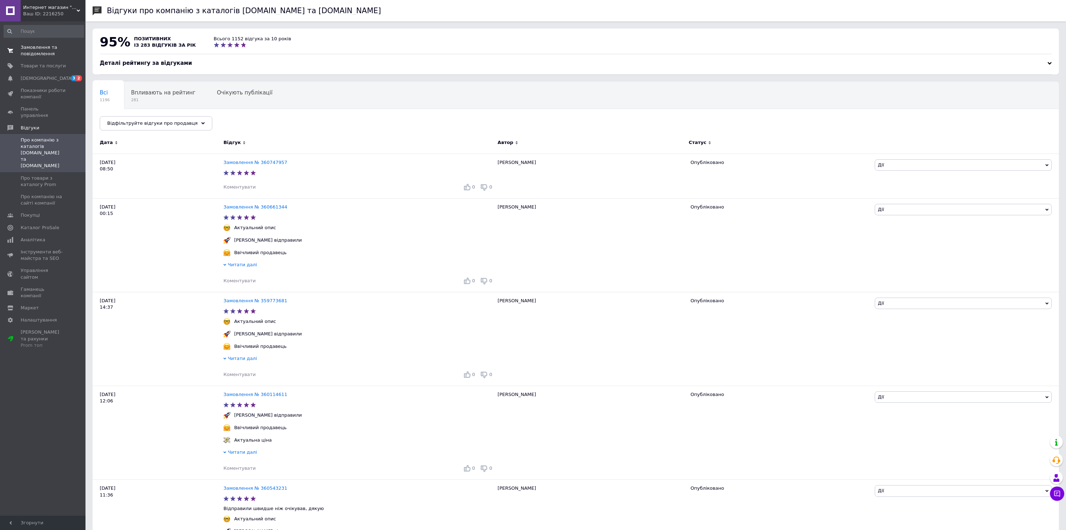
click at [53, 53] on span "Замовлення та повідомлення" at bounding box center [43, 50] width 45 height 13
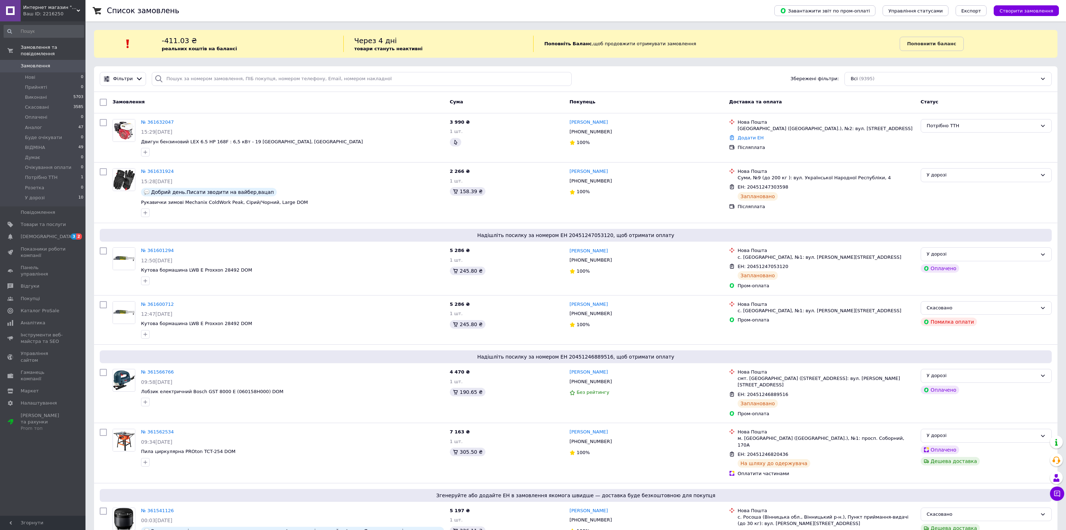
click at [53, 224] on span "Товари та послуги" at bounding box center [43, 224] width 45 height 6
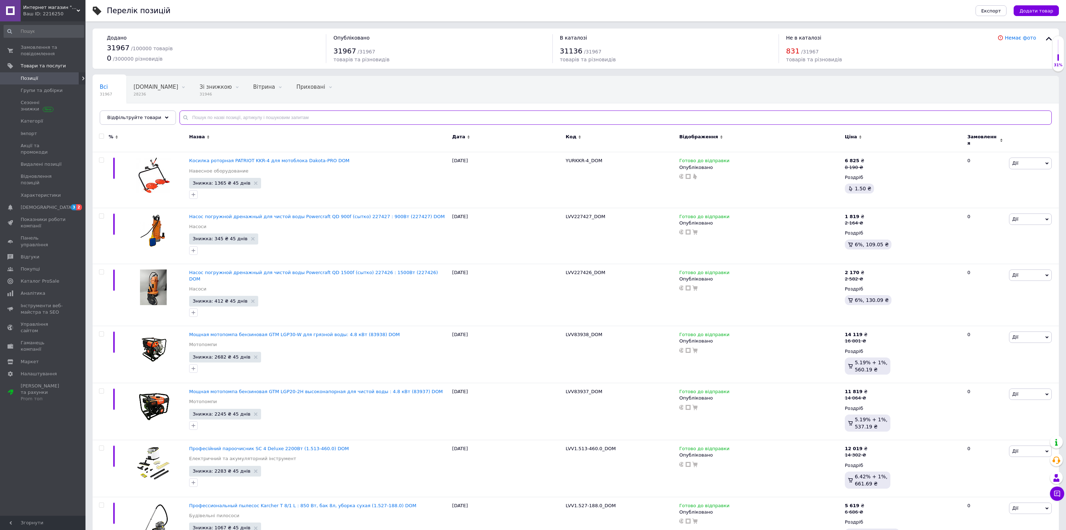
click at [253, 120] on input "text" at bounding box center [616, 117] width 872 height 14
paste input "200000116662"
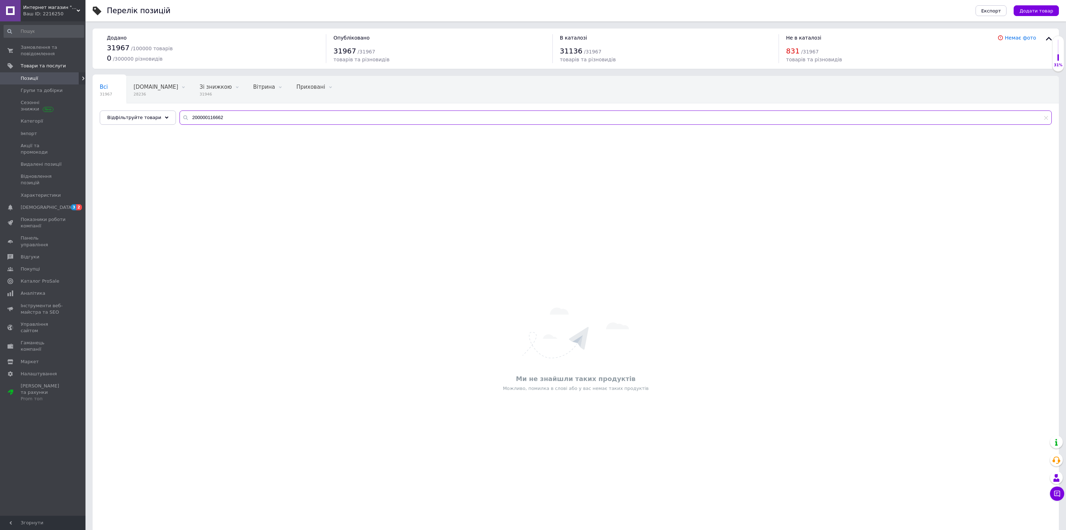
click at [199, 118] on input "200000116662" at bounding box center [616, 117] width 872 height 14
drag, startPoint x: 227, startPoint y: 119, endPoint x: 97, endPoint y: 95, distance: 132.5
click at [79, 102] on div "Интернет магазин "Домовичок" Ваш ID: 2216250 Сайт Интернет магазин "Домовичок" …" at bounding box center [533, 289] width 1066 height 578
type input "20000116662"
click at [397, 294] on div "Ми не знайшли таких продуктів Можливо, помилка в слові або у вас немає таких пр…" at bounding box center [576, 349] width 966 height 428
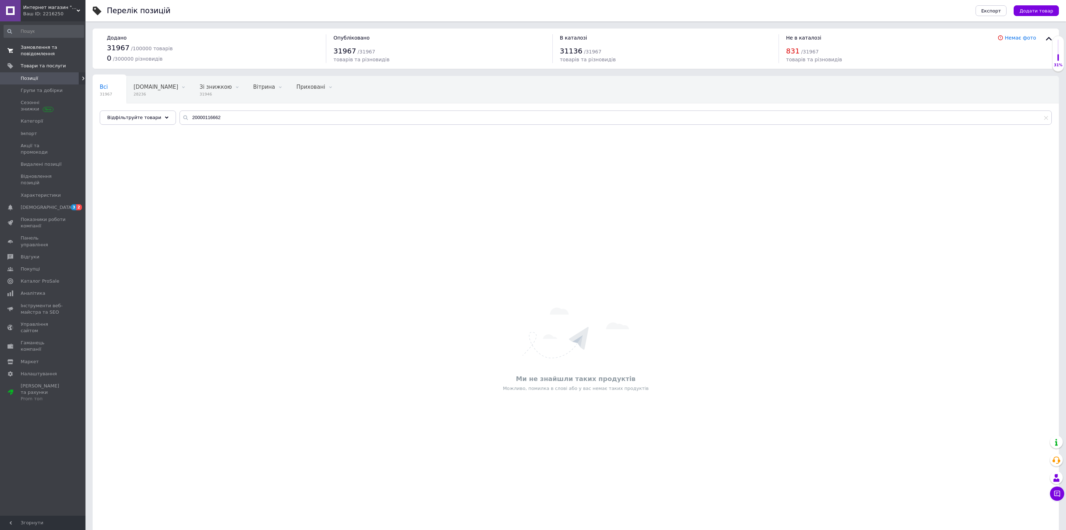
click at [67, 51] on span "0 0" at bounding box center [76, 50] width 20 height 13
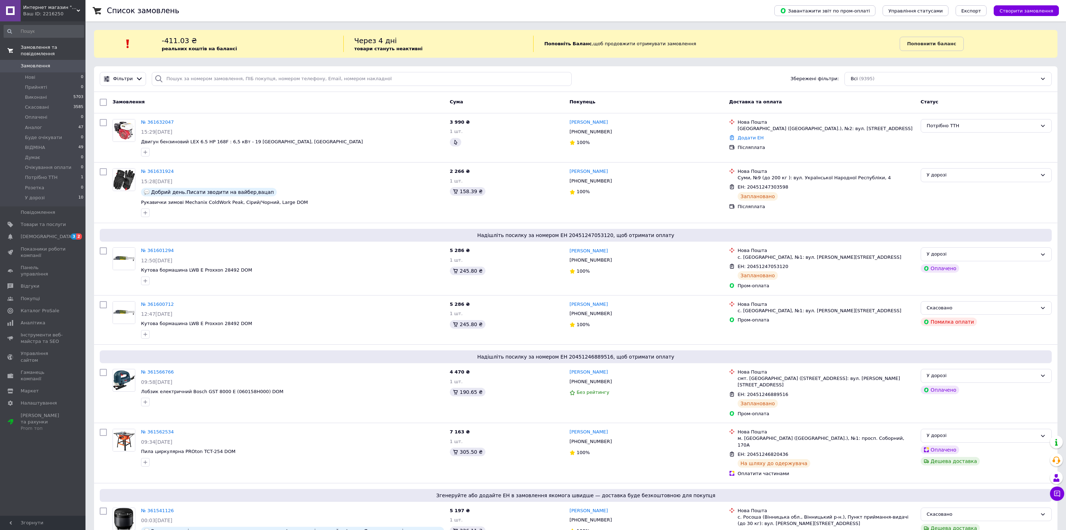
scroll to position [321, 0]
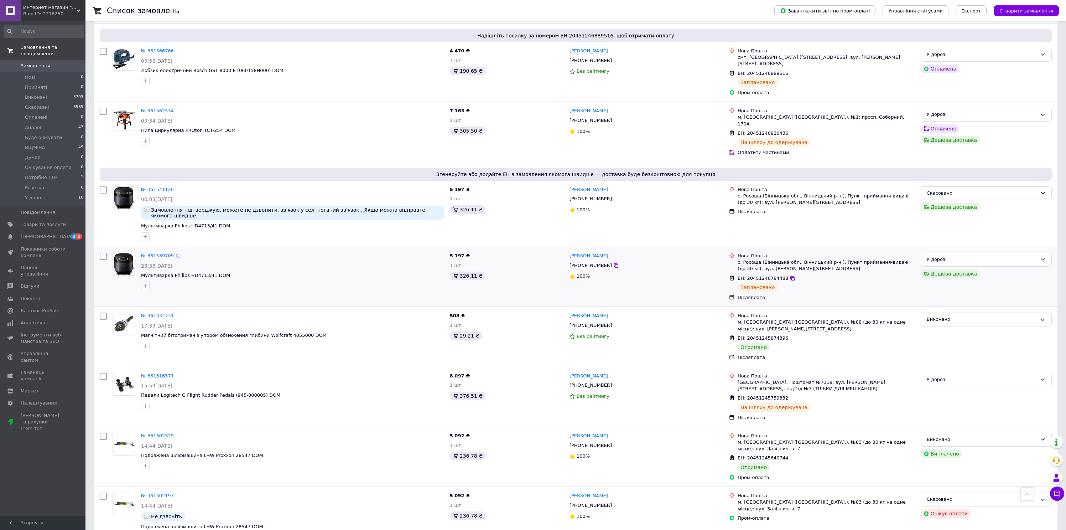
click at [160, 253] on link "№ 361539709" at bounding box center [157, 255] width 33 height 5
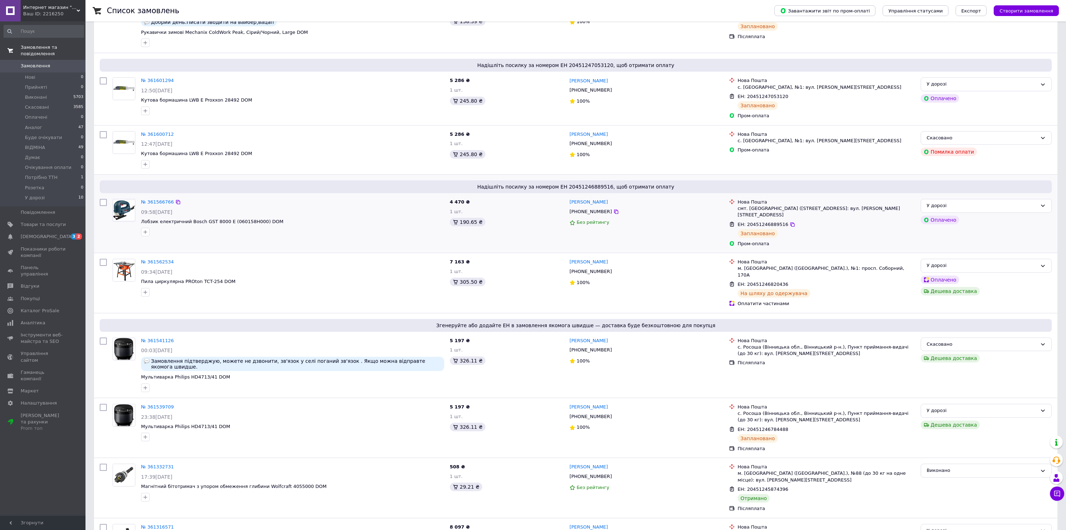
scroll to position [0, 0]
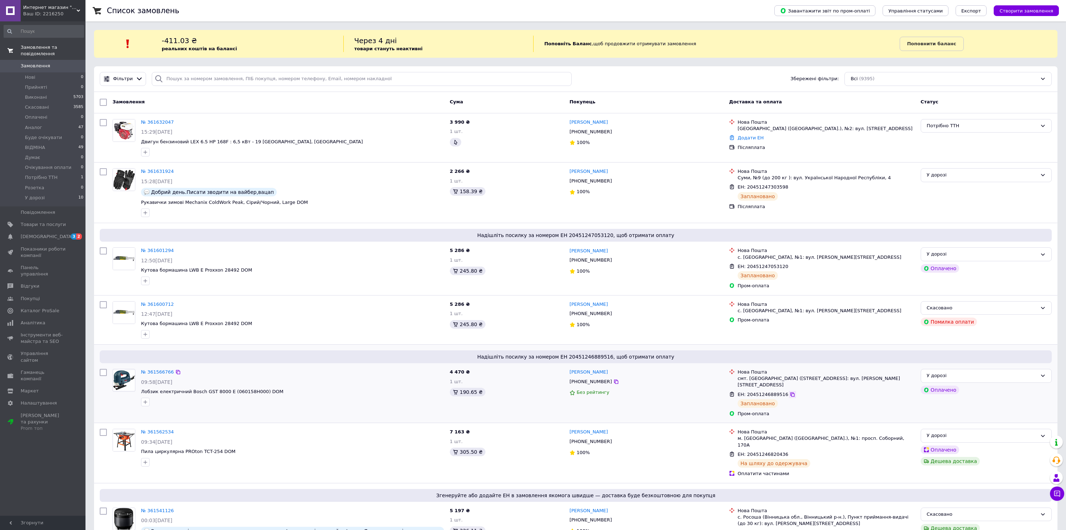
click at [790, 391] on icon at bounding box center [793, 394] width 6 height 6
click at [151, 371] on link "№ 361566766" at bounding box center [157, 371] width 33 height 5
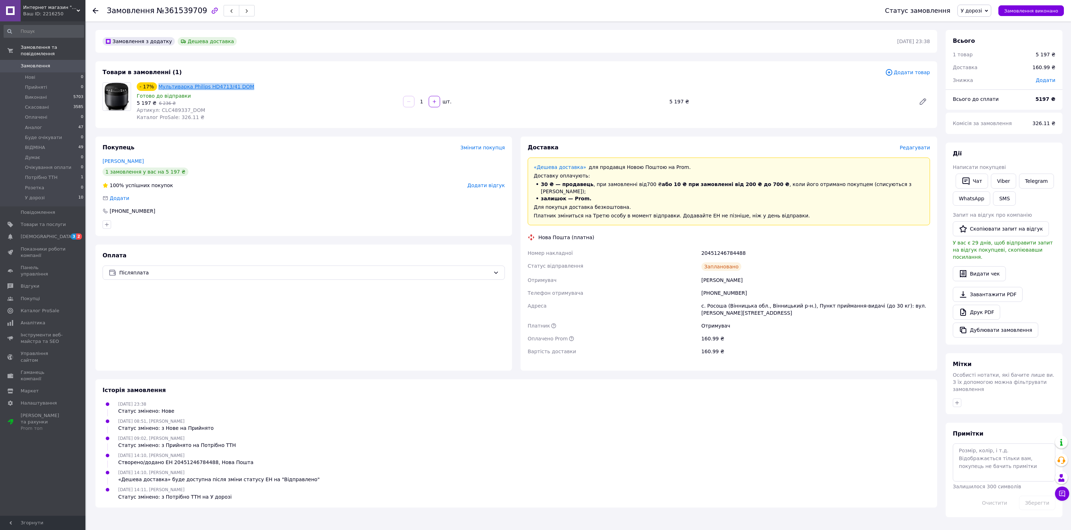
drag, startPoint x: 255, startPoint y: 88, endPoint x: 158, endPoint y: 87, distance: 97.2
click at [158, 87] on div "- 17% Мультиварка Philips HD4713/41 DOM" at bounding box center [267, 87] width 262 height 10
copy link "Мультиварка Philips HD4713/41 DOM"
drag, startPoint x: 727, startPoint y: 274, endPoint x: 699, endPoint y: 271, distance: 28.6
click at [699, 271] on div "Номер накладної 20451246784488 Статус відправлення Заплановано Отримувач Лобано…" at bounding box center [728, 301] width 405 height 111
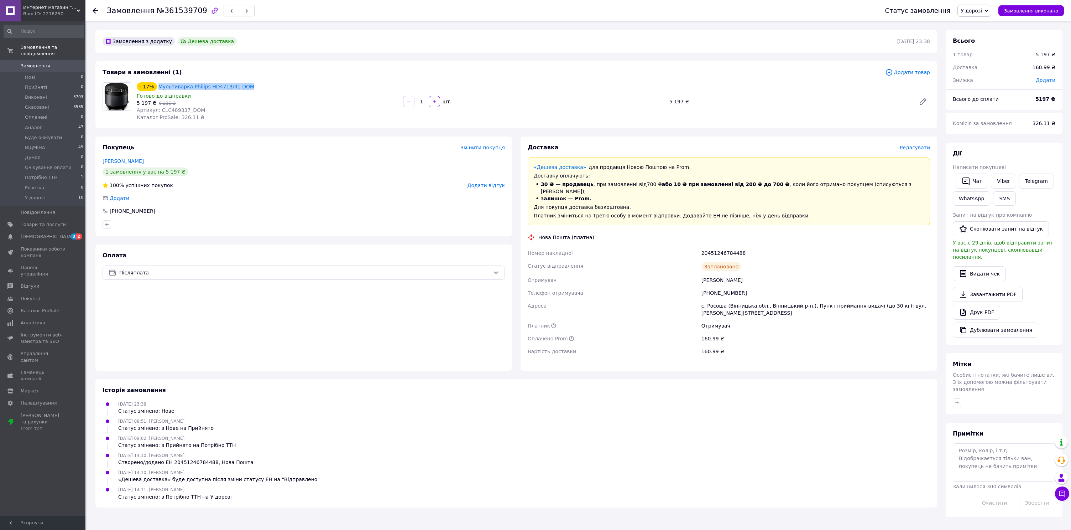
copy div "Отримувач Лобанов Максим"
click at [714, 286] on div "+380639715840" at bounding box center [816, 292] width 232 height 13
copy div "380639715840"
drag, startPoint x: 700, startPoint y: 298, endPoint x: 812, endPoint y: 298, distance: 111.8
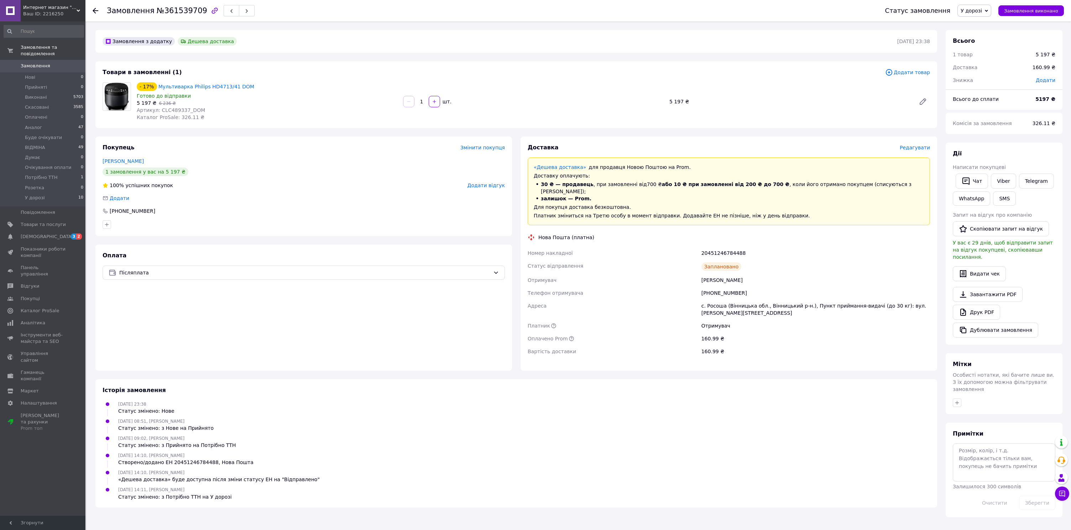
click at [812, 299] on div "с. Росоша (Вінницька обл., Вінницький р-н.), Пункт приймання-видачі (до 30 кг):…" at bounding box center [816, 309] width 232 height 20
drag, startPoint x: 812, startPoint y: 298, endPoint x: 683, endPoint y: 293, distance: 129.0
click at [683, 293] on div "Номер накладної 20451246784488 Статус відправлення Заплановано Отримувач Лобано…" at bounding box center [728, 301] width 405 height 111
click at [704, 301] on div "с. Росоша (Вінницька обл., Вінницький р-н.), Пункт приймання-видачі (до 30 кг):…" at bounding box center [816, 309] width 232 height 20
drag, startPoint x: 698, startPoint y: 296, endPoint x: 812, endPoint y: 300, distance: 114.0
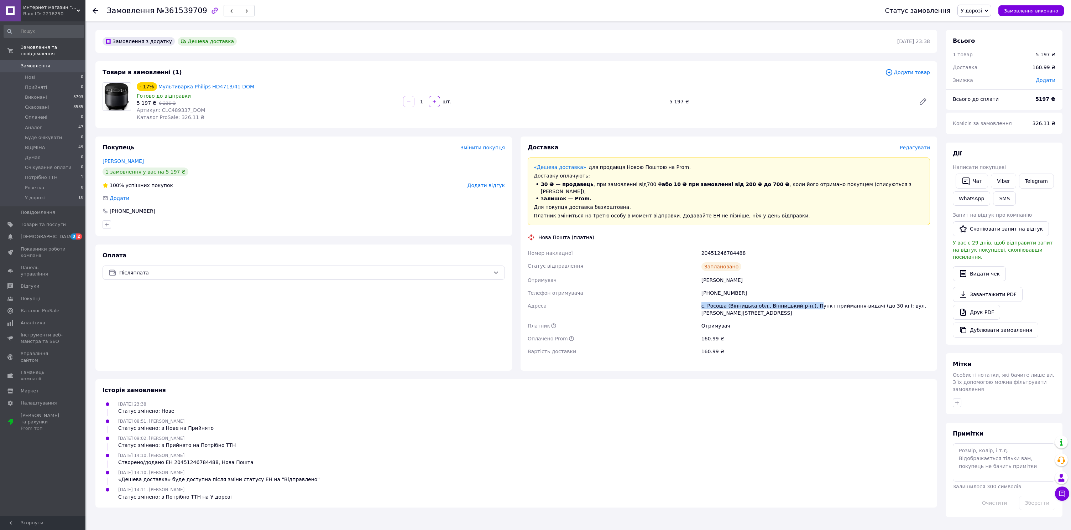
click at [812, 300] on div "Номер накладної 20451246784488 Статус відправлення Заплановано Отримувач Лобано…" at bounding box center [728, 301] width 405 height 111
copy div "Адреса с. Росоша (Вінницька обл., Вінницький р-н.), П"
drag, startPoint x: 188, startPoint y: 109, endPoint x: 169, endPoint y: 110, distance: 18.9
click at [169, 110] on span "Артикул: CLC489337_DOM" at bounding box center [171, 110] width 68 height 6
copy span "489337_"
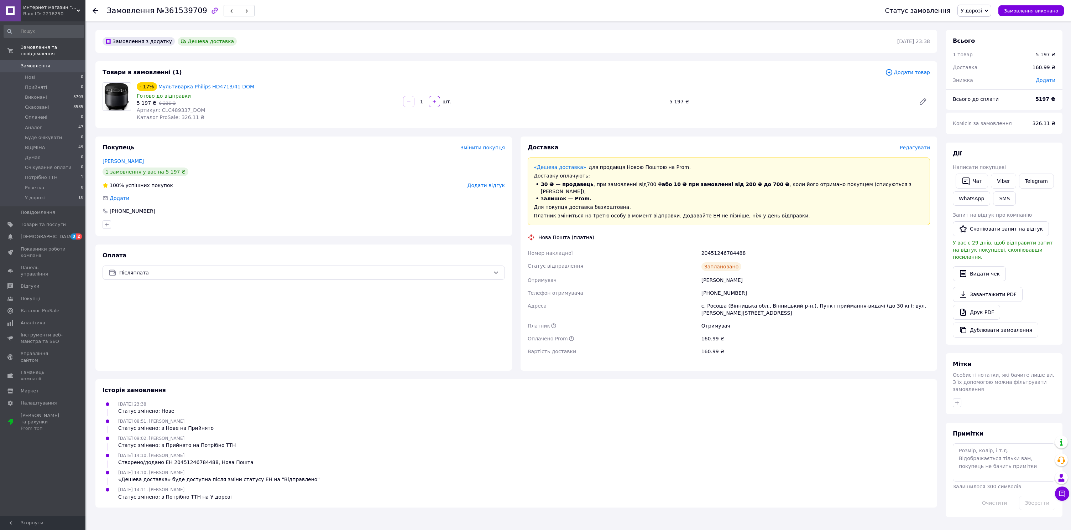
click at [189, 116] on span "Каталог ProSale: 326.11 ₴" at bounding box center [171, 117] width 68 height 6
drag, startPoint x: 187, startPoint y: 110, endPoint x: 169, endPoint y: 109, distance: 17.8
click at [169, 109] on span "Артикул: CLC489337_DOM" at bounding box center [171, 110] width 68 height 6
copy span "489337"
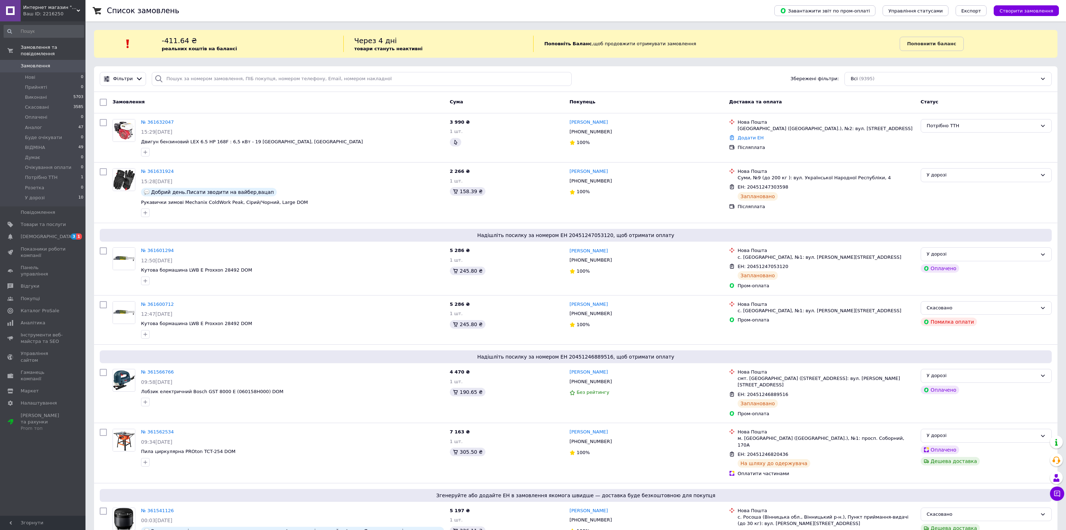
click at [56, 226] on span "Товари та послуги" at bounding box center [43, 224] width 45 height 6
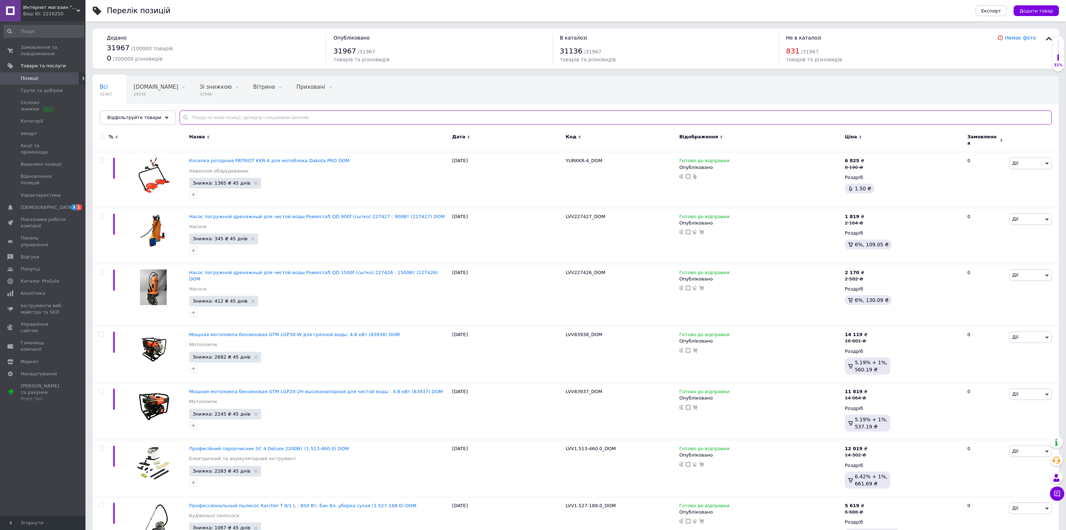
click at [269, 113] on input "text" at bounding box center [616, 117] width 872 height 14
paste input "SAKUMA SWP80 HP"
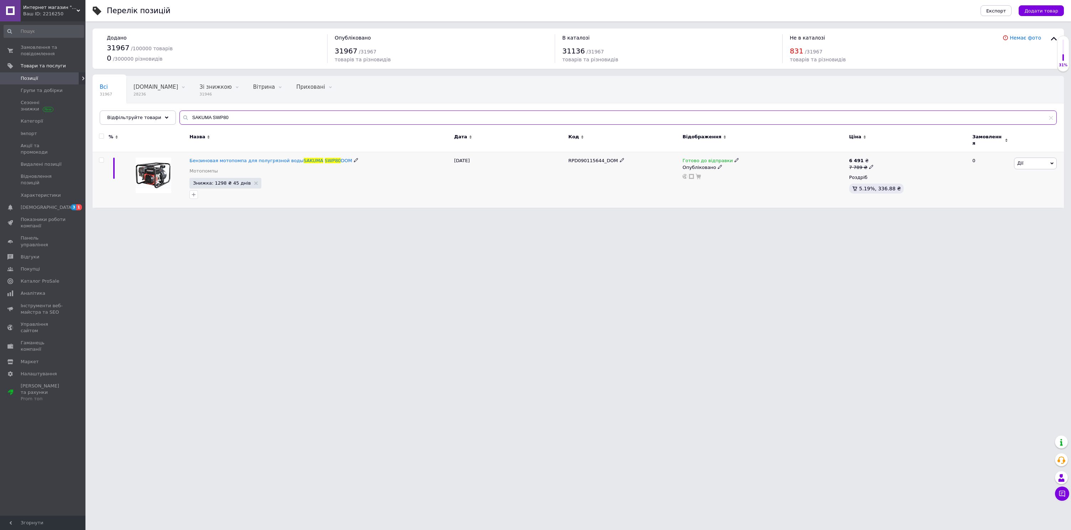
type input "SAKUMA SWP80"
drag, startPoint x: 602, startPoint y: 156, endPoint x: 578, endPoint y: 156, distance: 23.5
click at [578, 158] on span "RPD090115644_DOM" at bounding box center [593, 160] width 50 height 5
copy span "090115644"
click at [37, 290] on span "Аналітика" at bounding box center [33, 293] width 25 height 6
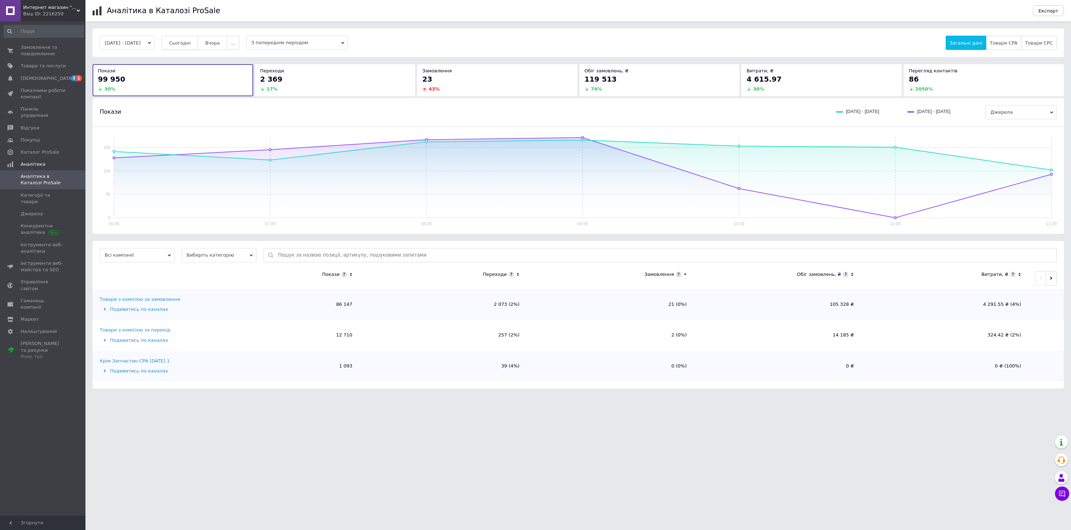
click at [191, 45] on span "Сьогодні" at bounding box center [180, 42] width 22 height 5
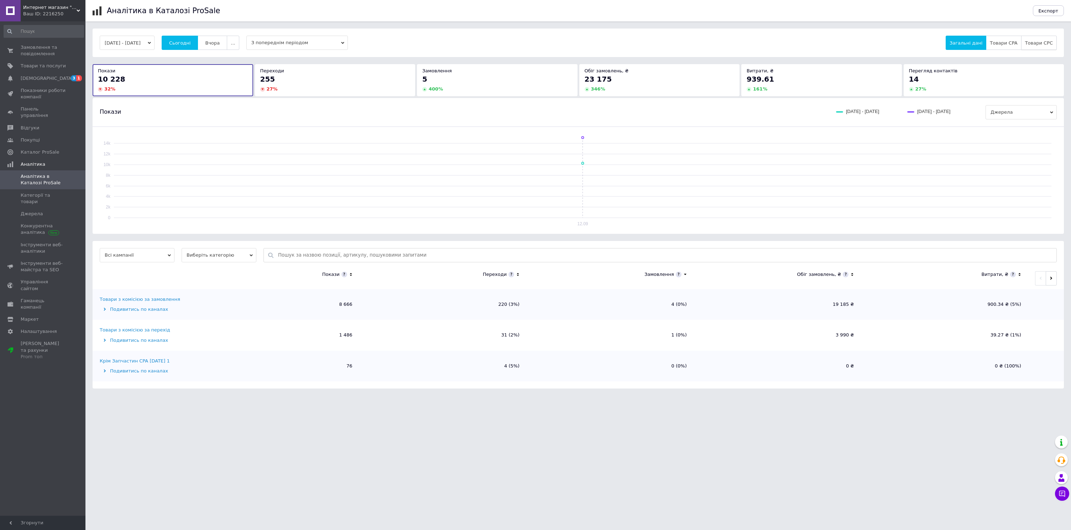
click at [1051, 41] on span "Товари CPC" at bounding box center [1039, 42] width 28 height 5
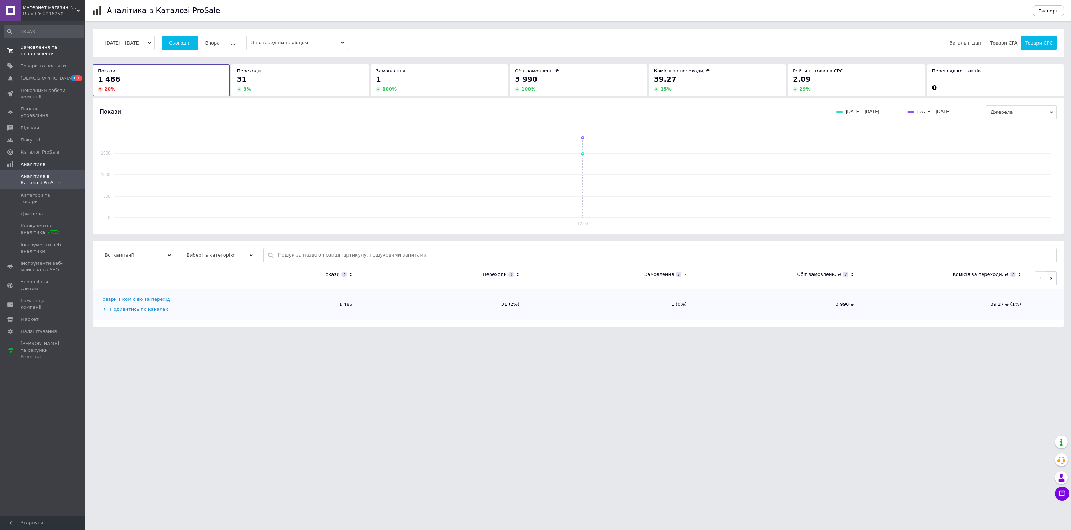
click at [47, 57] on span "Замовлення та повідомлення" at bounding box center [43, 50] width 45 height 13
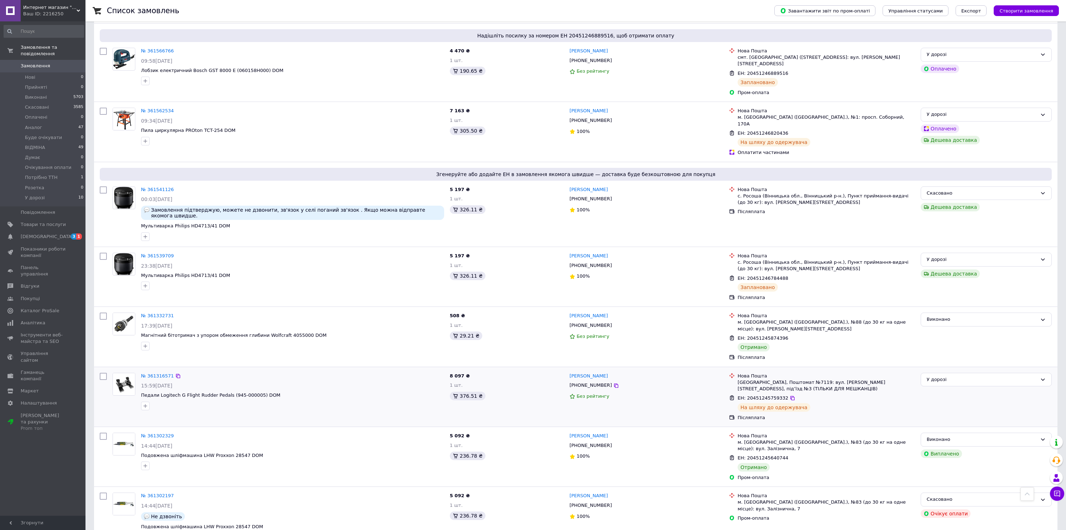
scroll to position [330, 0]
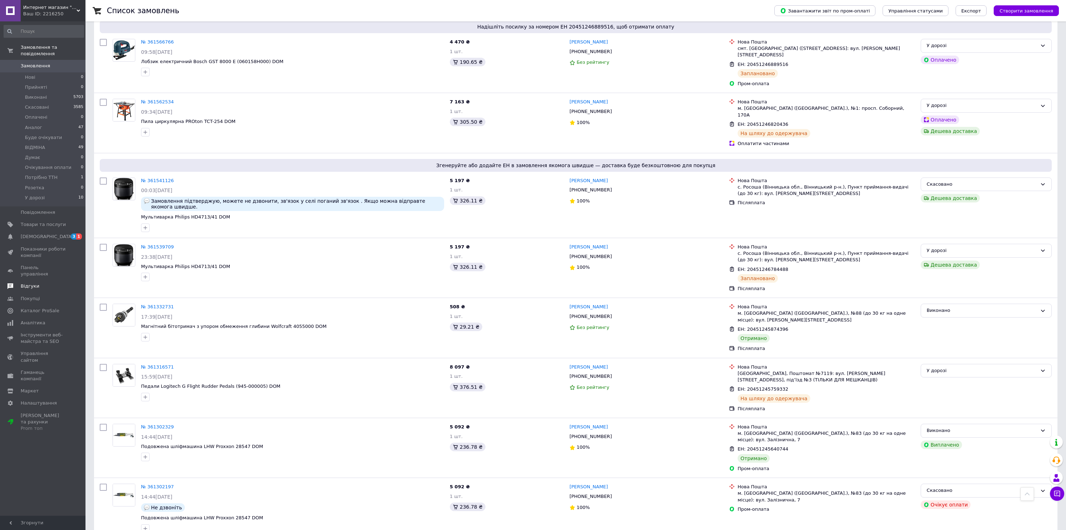
click at [33, 285] on link "Відгуки" at bounding box center [44, 286] width 88 height 12
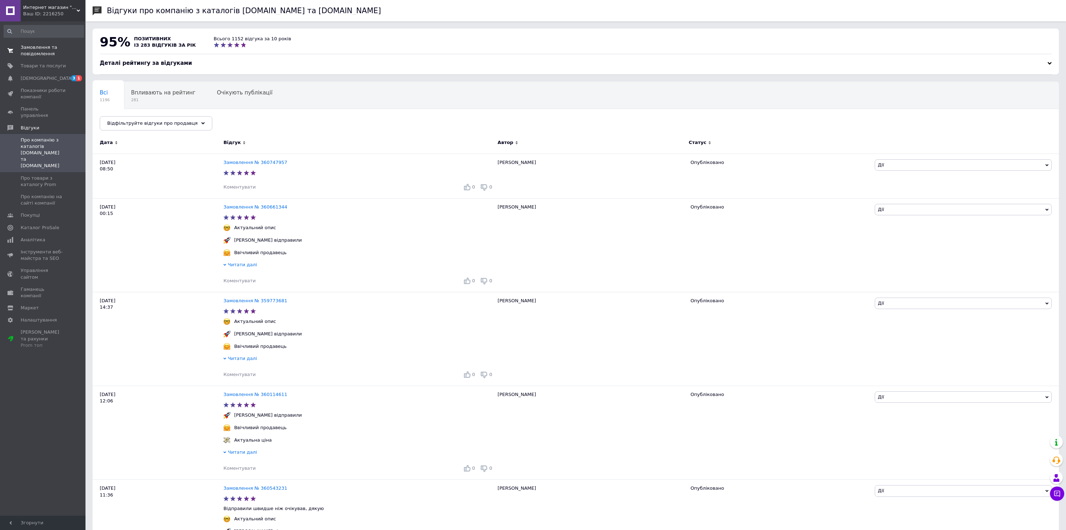
click at [44, 48] on span "Замовлення та повідомлення" at bounding box center [43, 50] width 45 height 13
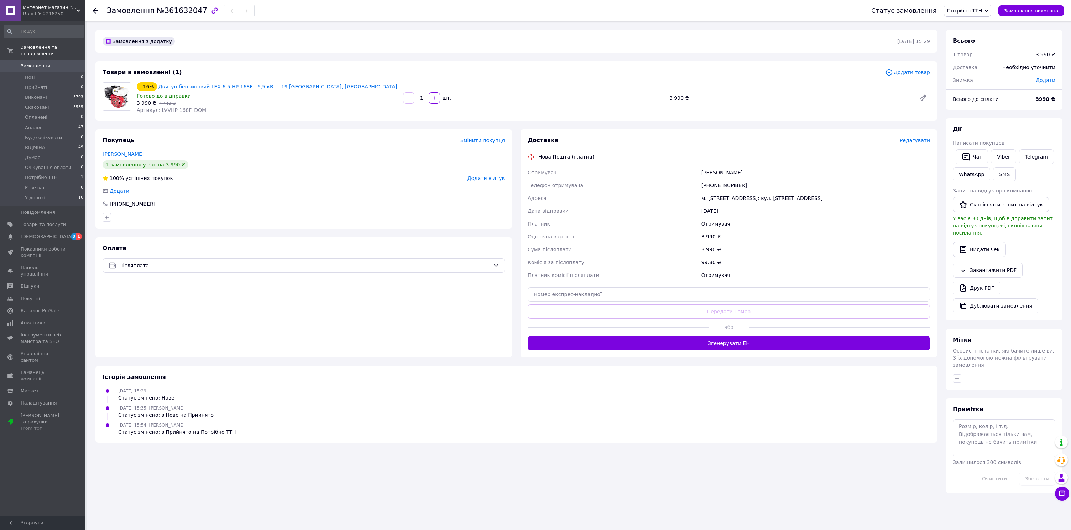
click at [729, 184] on div "[PHONE_NUMBER]" at bounding box center [816, 185] width 232 height 13
copy div "380974006171"
click at [708, 291] on input "text" at bounding box center [729, 294] width 402 height 14
paste input "20451247298141"
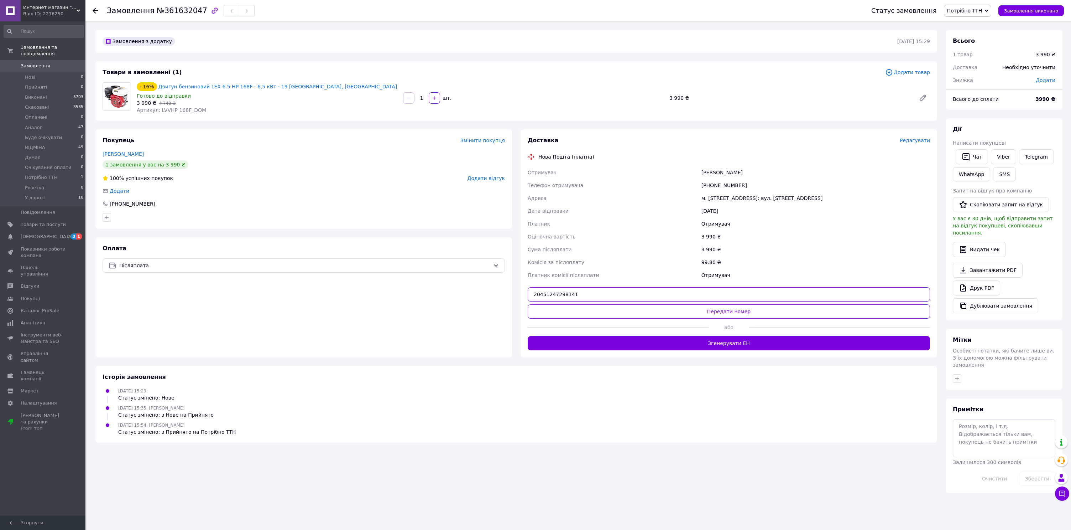
type input "20451247298141"
click at [729, 303] on div "Доставка Редагувати Нова Пошта (платна) Отримувач [PERSON_NAME] Телефон отримув…" at bounding box center [729, 243] width 402 height 214
click at [734, 306] on button "Передати номер" at bounding box center [729, 311] width 402 height 14
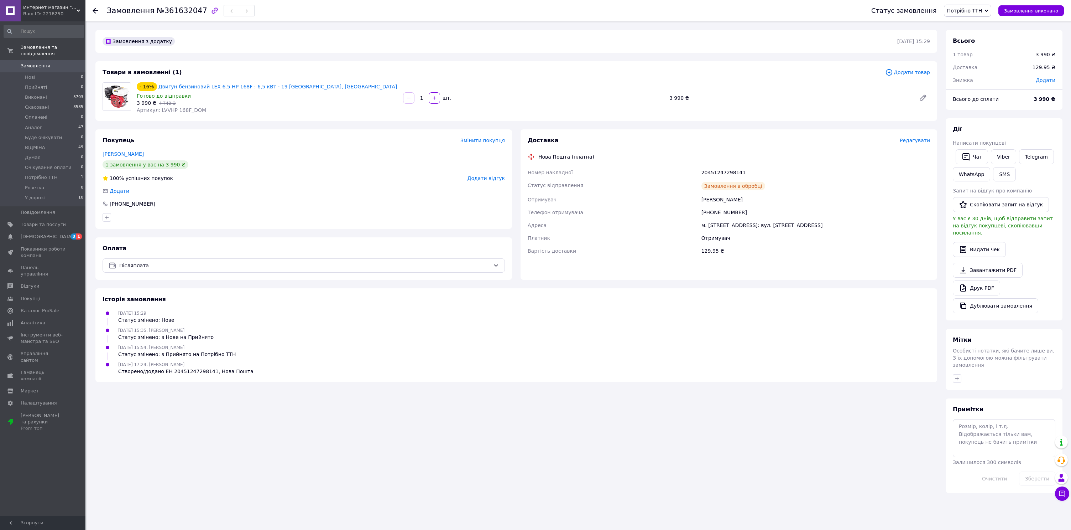
click at [965, 9] on span "Потрібно ТТН" at bounding box center [964, 11] width 35 height 6
click at [963, 83] on li "У дорозі" at bounding box center [971, 81] width 53 height 11
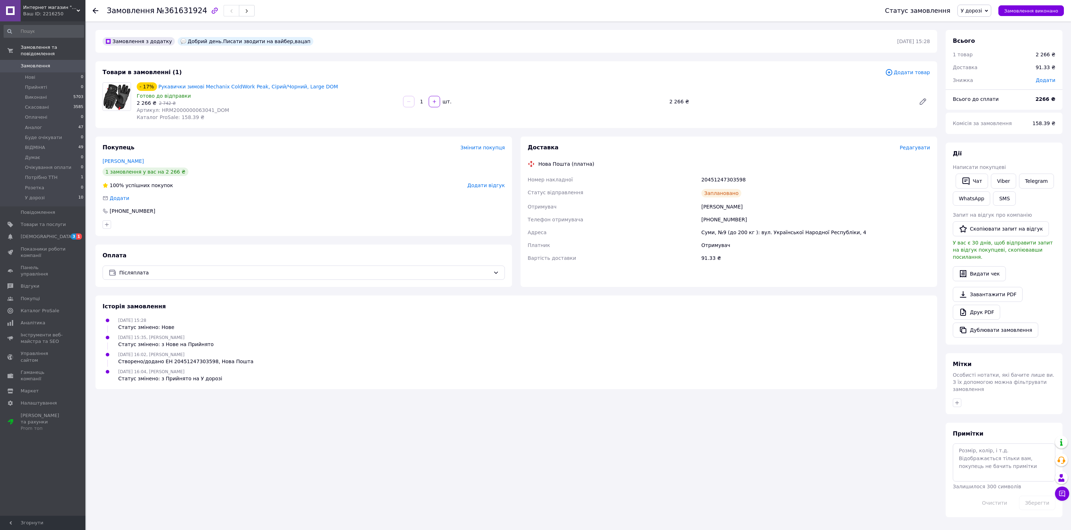
click at [727, 219] on div "[PHONE_NUMBER]" at bounding box center [816, 219] width 232 height 13
copy div "380964730336"
click at [723, 176] on div "20451247303598" at bounding box center [816, 179] width 232 height 13
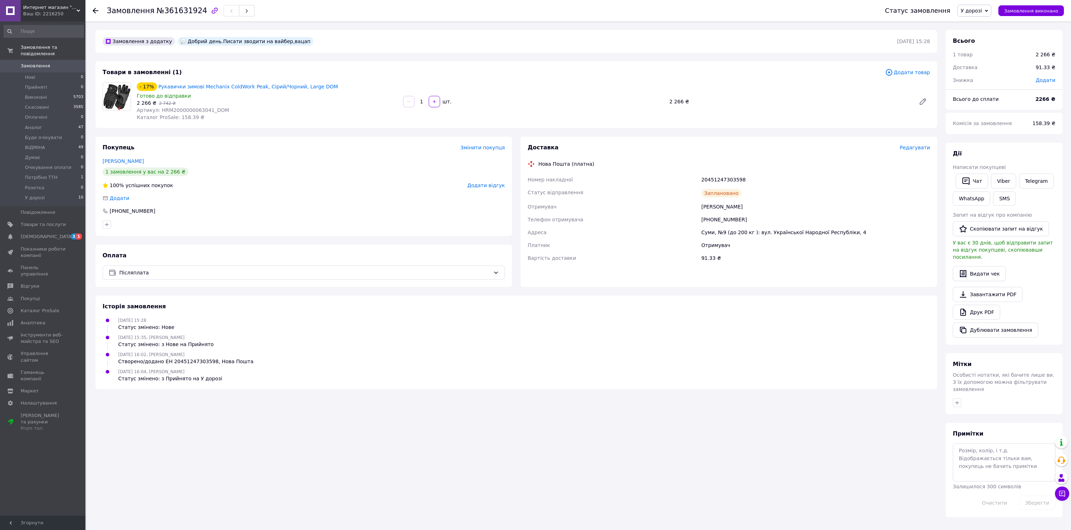
click at [728, 181] on div "20451247303598" at bounding box center [816, 179] width 232 height 13
copy div "20451247303598"
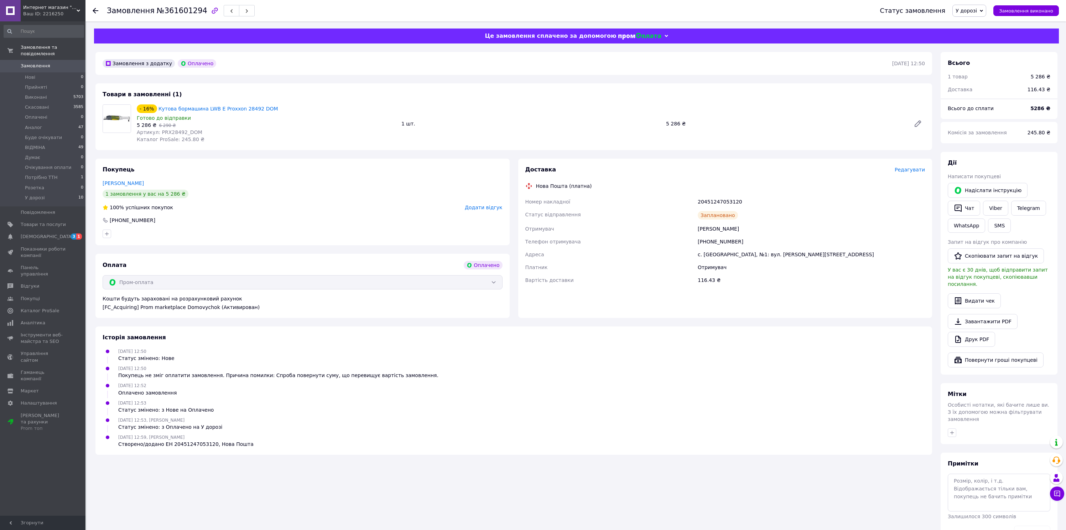
click at [726, 240] on div "[PHONE_NUMBER]" at bounding box center [811, 241] width 230 height 13
copy div "380973988941"
drag, startPoint x: 680, startPoint y: 122, endPoint x: 666, endPoint y: 123, distance: 13.2
click at [666, 123] on div "5 286 ₴" at bounding box center [785, 124] width 245 height 10
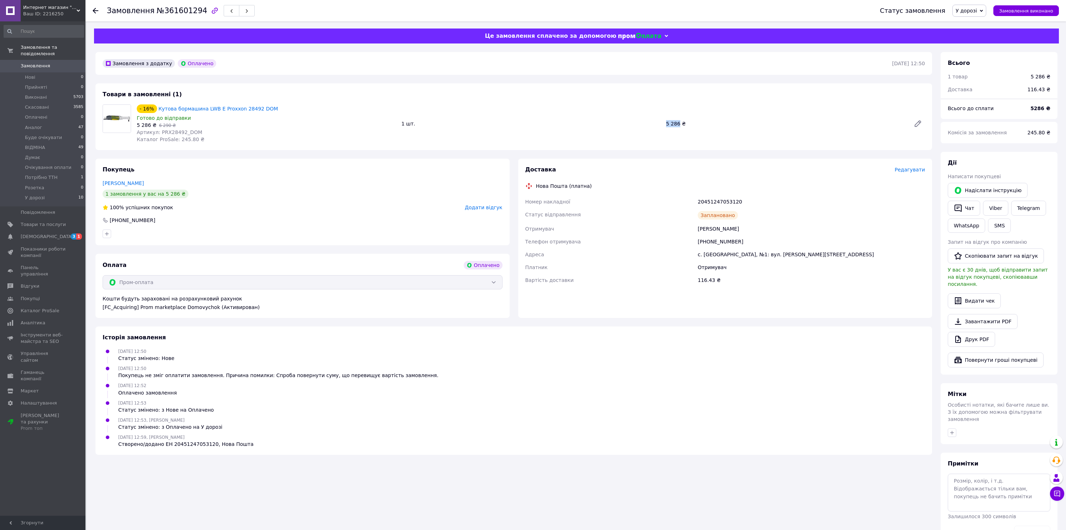
copy div "5 286"
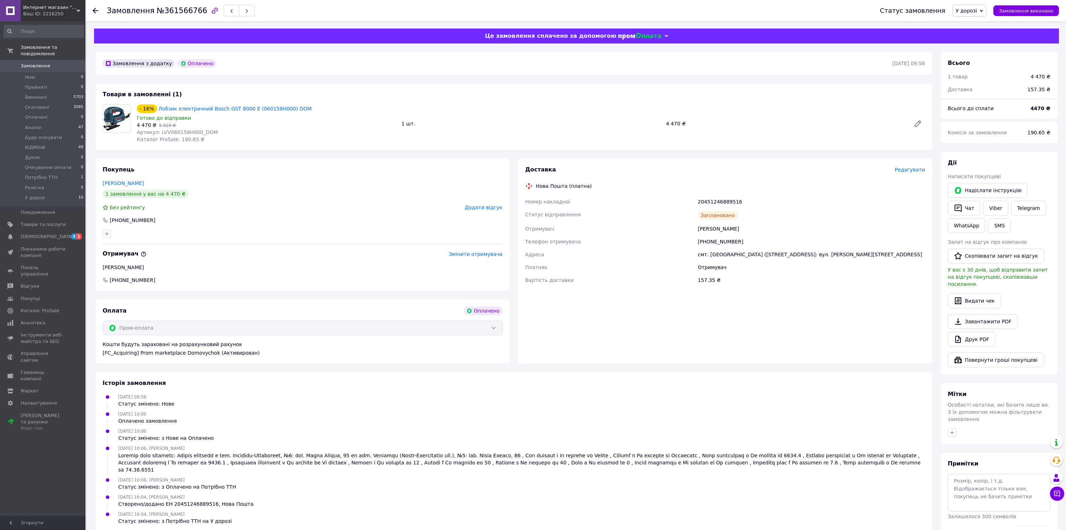
click at [725, 241] on div "[PHONE_NUMBER]" at bounding box center [811, 241] width 230 height 13
copy div "380975547279"
drag, startPoint x: 178, startPoint y: 139, endPoint x: 193, endPoint y: 140, distance: 15.0
click at [193, 140] on span "Каталог ProSale: 190.65 ₴" at bounding box center [171, 139] width 68 height 6
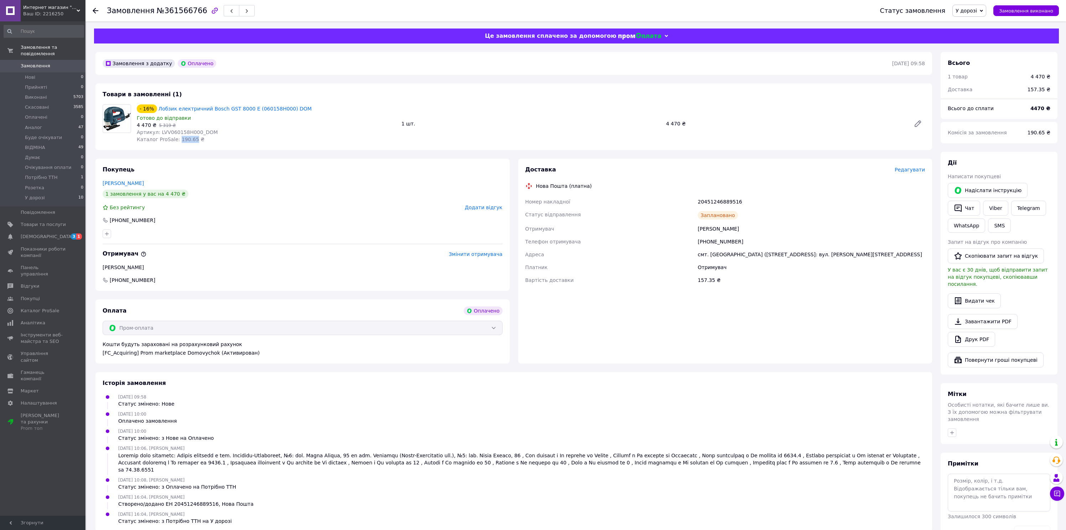
copy span "190.65"
drag, startPoint x: 667, startPoint y: 123, endPoint x: 679, endPoint y: 124, distance: 11.8
click at [679, 124] on div "- 16% Лобзик електричний Bosch GST 8000 E (060158H000) DOM Готово до відправки …" at bounding box center [531, 123] width 794 height 41
copy div "1 шт. 4 470"
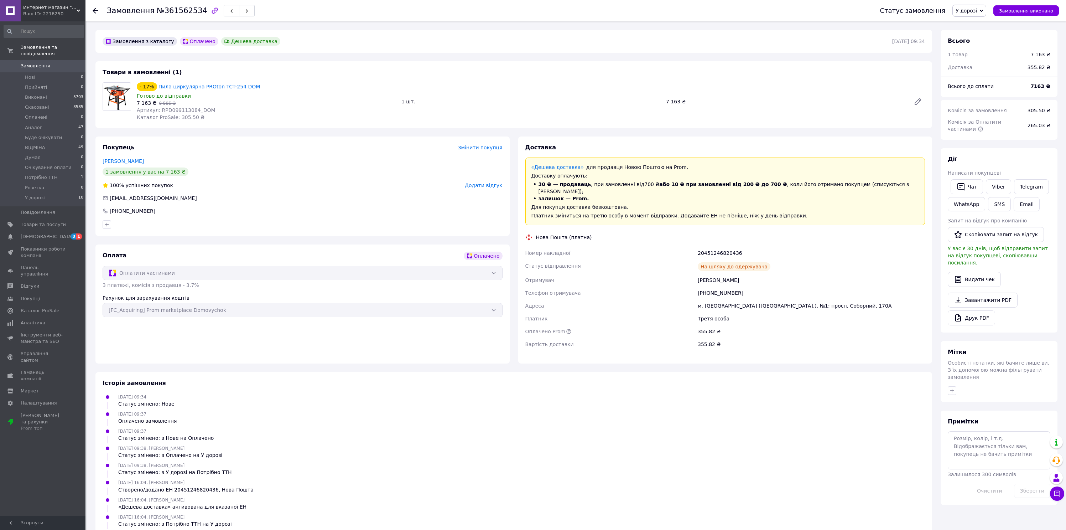
click at [719, 286] on div "[PHONE_NUMBER]" at bounding box center [811, 292] width 230 height 13
copy div "380951621247"
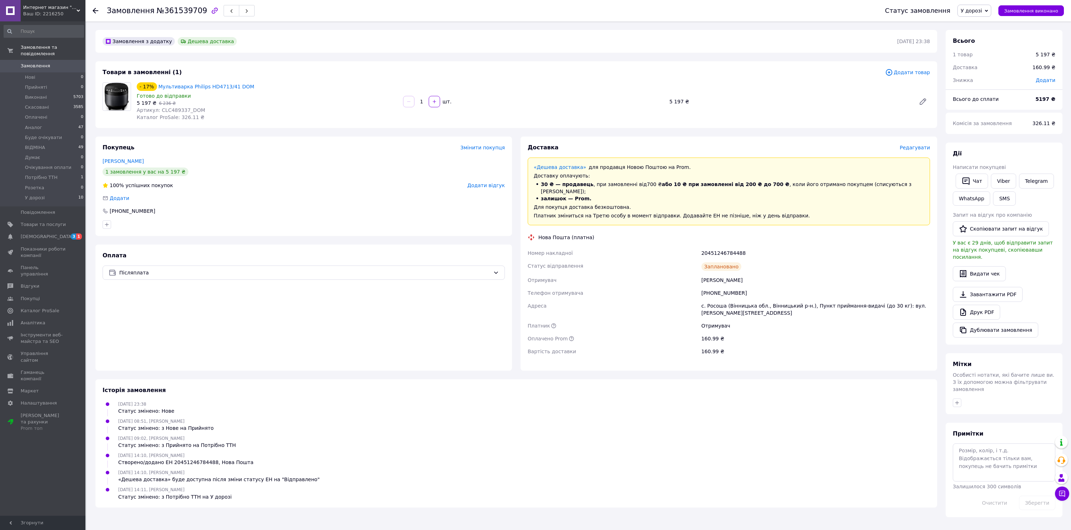
click at [721, 287] on div "[PHONE_NUMBER]" at bounding box center [816, 292] width 232 height 13
copy div "380639715840"
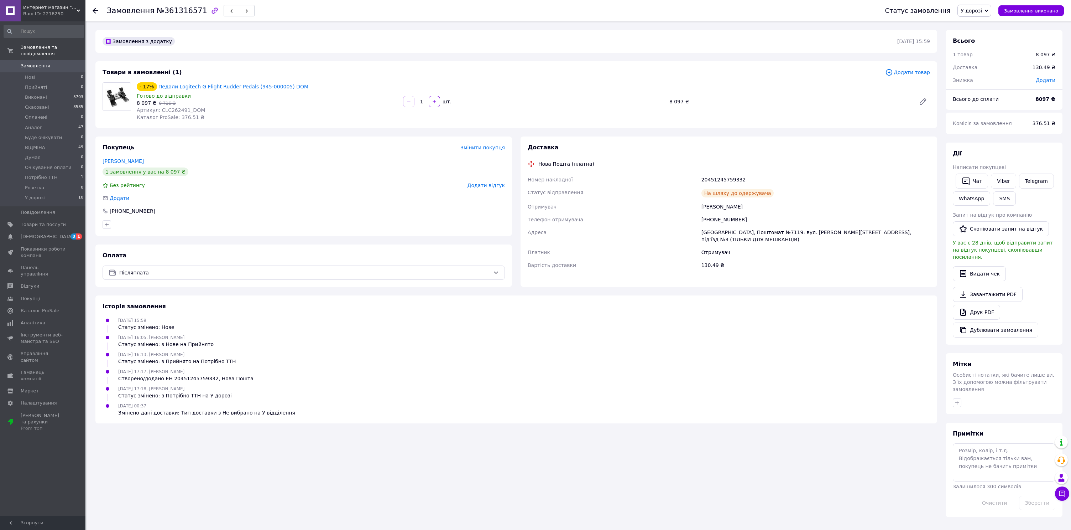
click at [717, 217] on div "[PHONE_NUMBER]" at bounding box center [816, 219] width 232 height 13
copy div "380993089372"
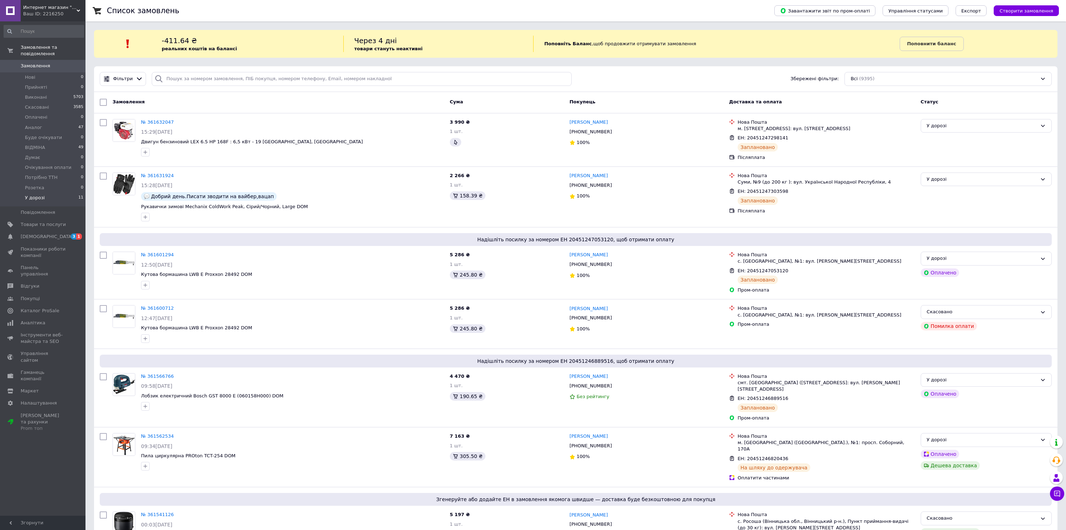
click at [46, 195] on li "У дорозі 11" at bounding box center [44, 200] width 88 height 14
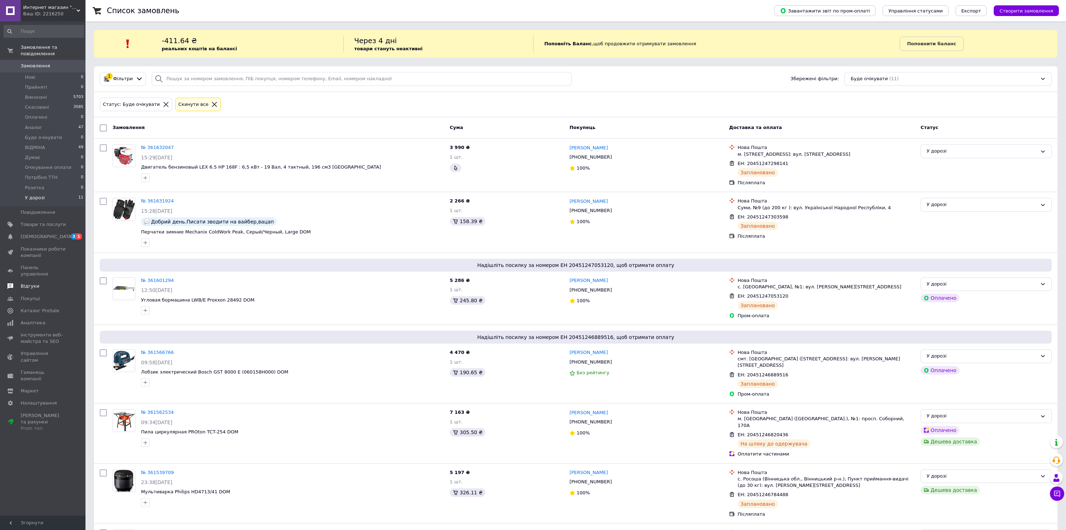
click at [42, 284] on link "Відгуки" at bounding box center [44, 286] width 88 height 12
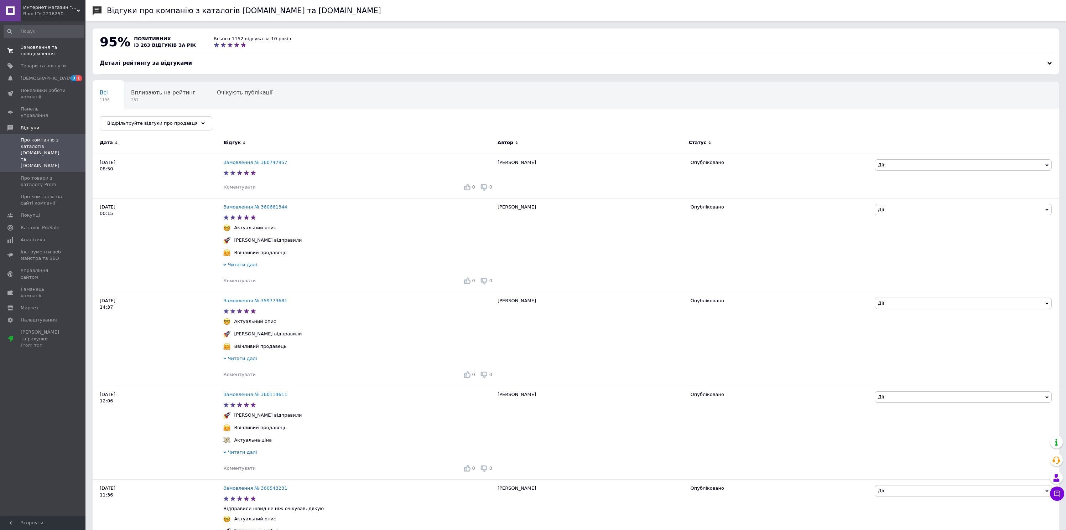
click at [26, 52] on span "Замовлення та повідомлення" at bounding box center [43, 50] width 45 height 13
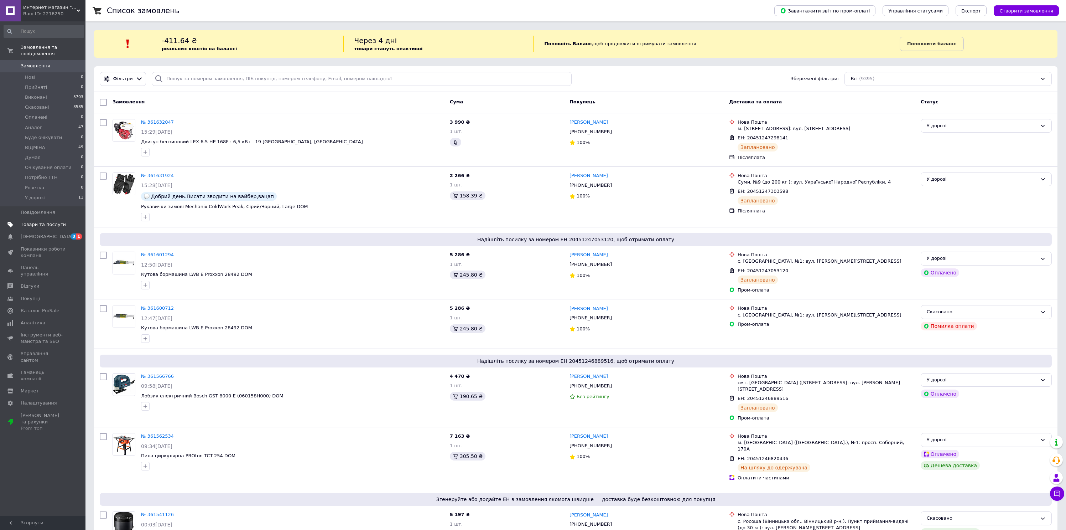
click at [43, 225] on span "Товари та послуги" at bounding box center [43, 224] width 45 height 6
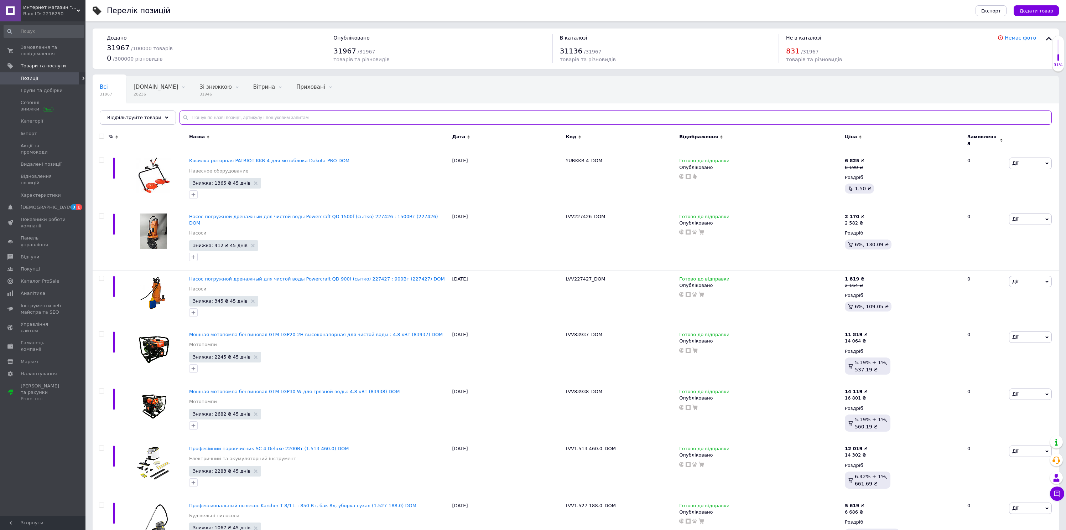
click at [255, 120] on input "text" at bounding box center [616, 117] width 872 height 14
paste input "Kipor 610"
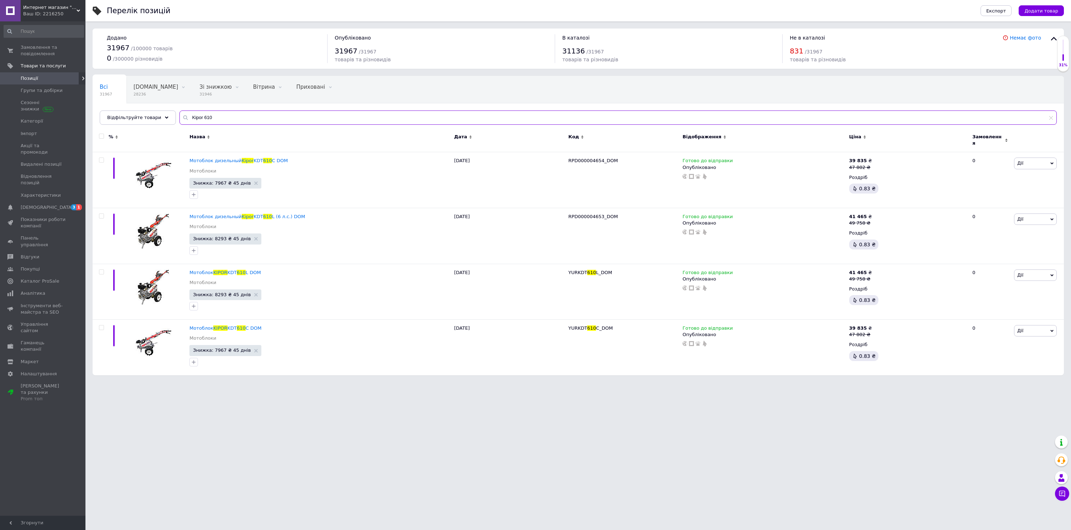
type input "Kipor 610"
click at [102, 135] on input "checkbox" at bounding box center [101, 136] width 5 height 5
checkbox input "true"
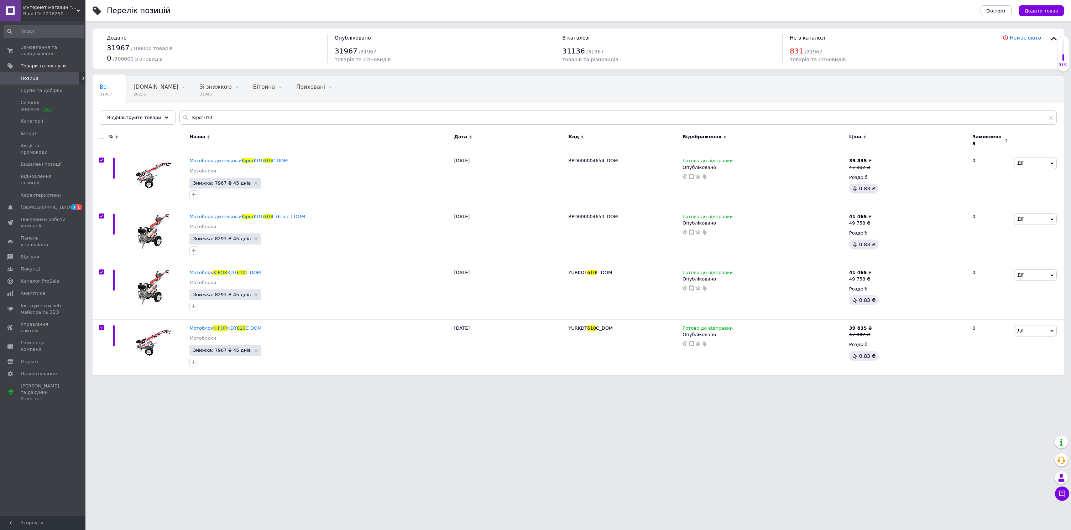
checkbox input "true"
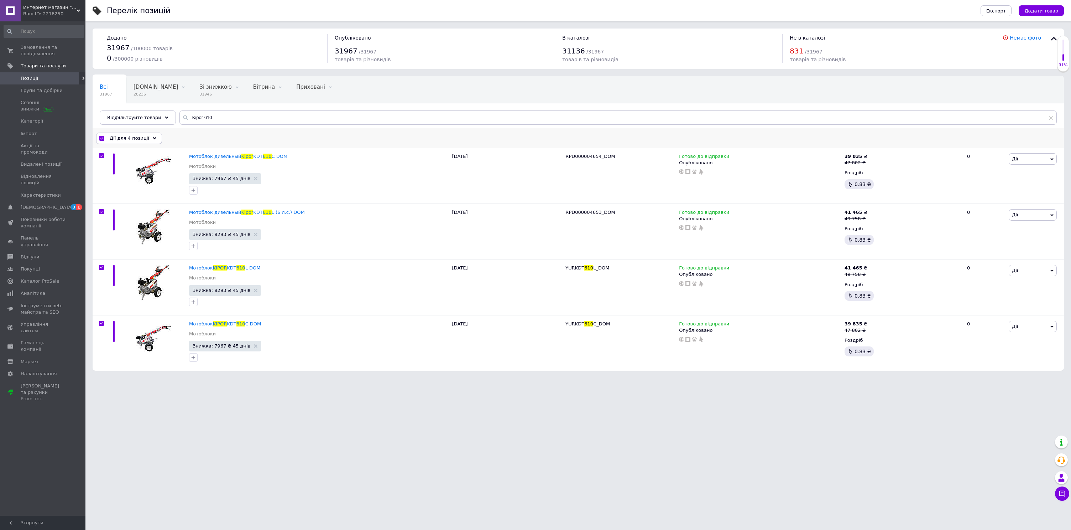
click at [141, 136] on span "Дії для 4 позиції" at bounding box center [130, 138] width 40 height 6
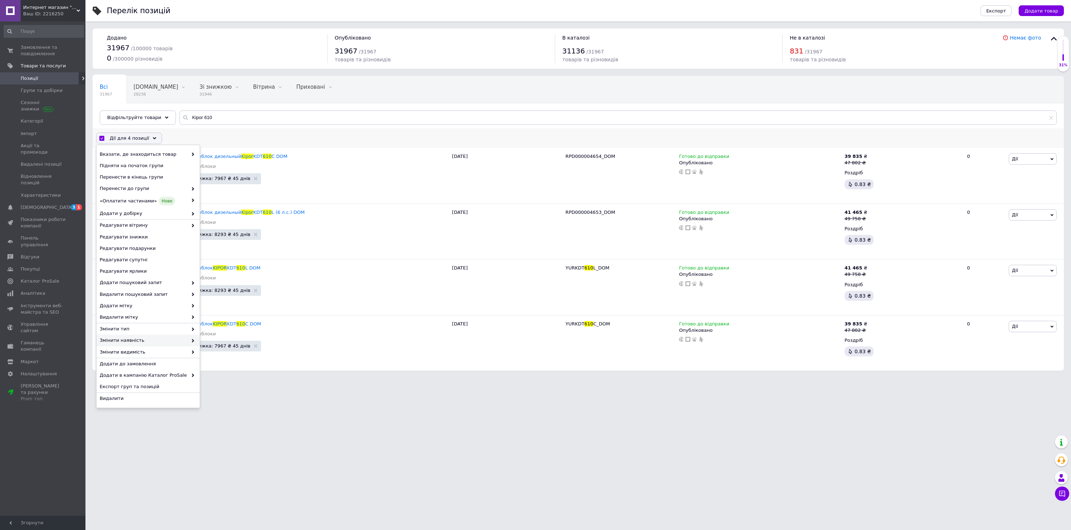
click at [144, 334] on div "Змінити наявність" at bounding box center [148, 339] width 103 height 11
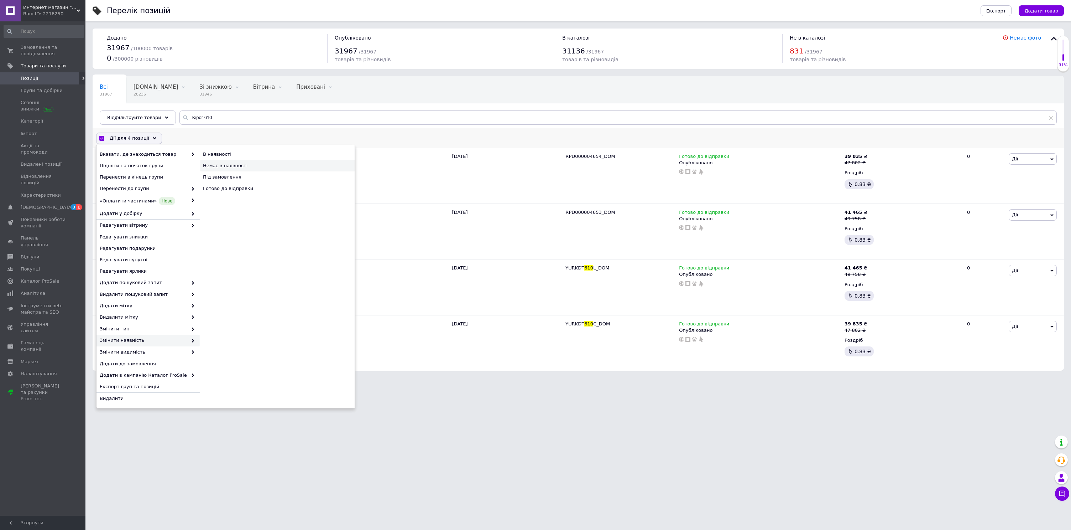
click at [226, 166] on div "Немає в наявності" at bounding box center [277, 165] width 155 height 11
checkbox input "false"
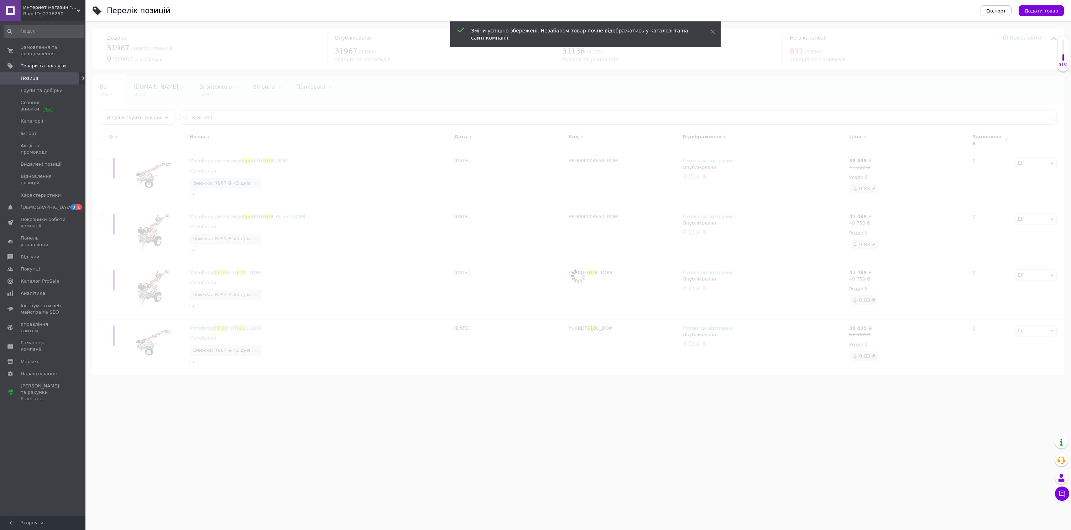
click at [459, 389] on div at bounding box center [578, 275] width 986 height 508
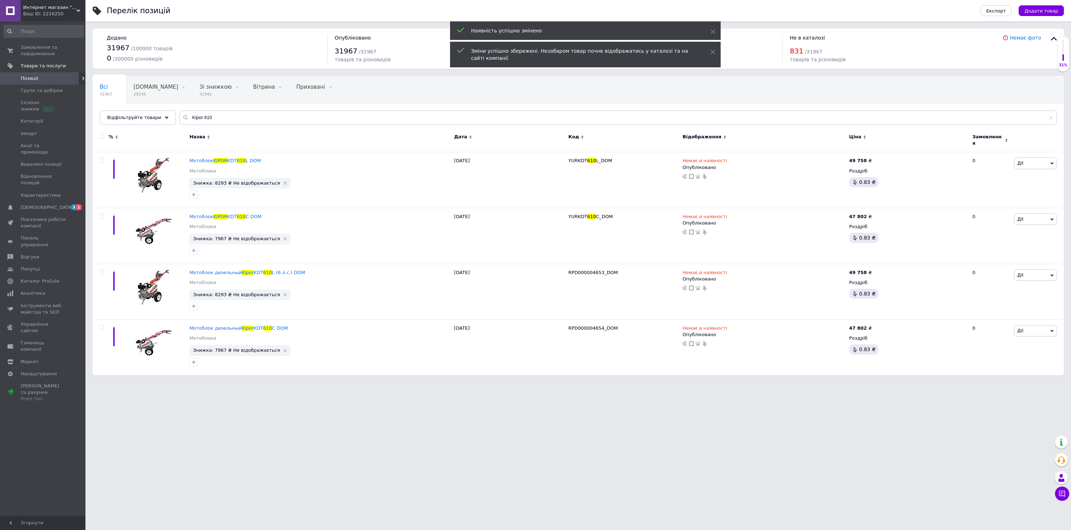
click at [478, 382] on html "Интернет магазин "Домовичок" Ваш ID: 2216250 Сайт Интернет магазин "Домовичок" …" at bounding box center [535, 191] width 1071 height 382
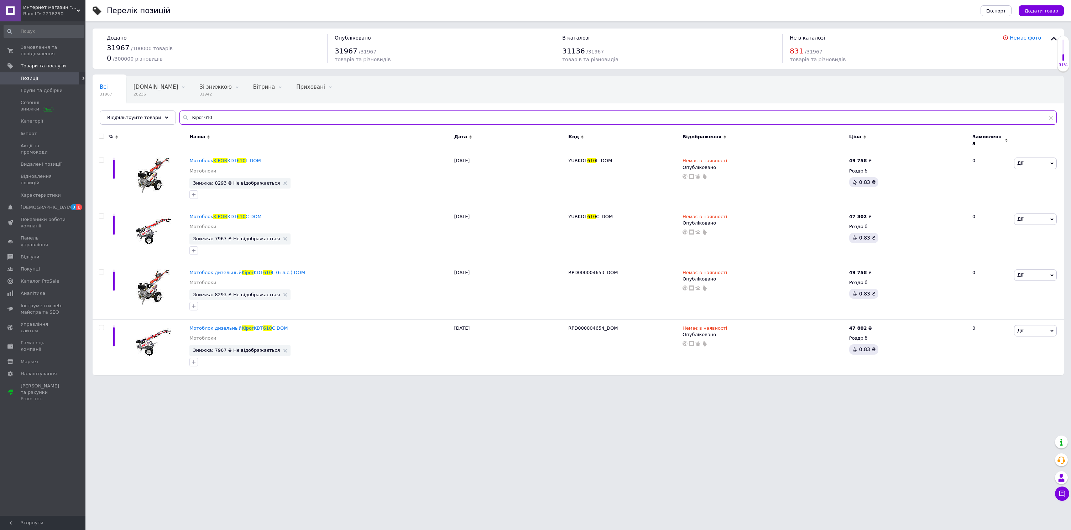
drag, startPoint x: 219, startPoint y: 116, endPoint x: 90, endPoint y: 110, distance: 129.4
click at [90, 110] on div "Перелік позицій Експорт Додати товар Додано 31967 / 100000 товарів 0 / 300000 р…" at bounding box center [578, 191] width 986 height 382
paste input "Прорізувач країв газону акумуляторний Einhell GE-LE 18 190 Li, без акб і з/п"
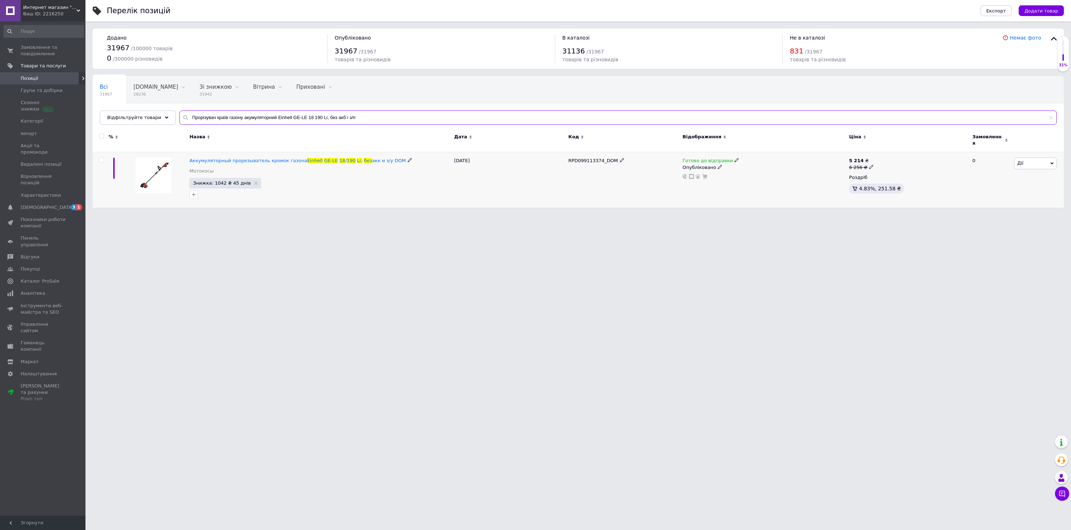
type input "Прорізувач країв газону акумуляторний Einhell GE-LE 18 190 Li, без акб і з/п"
click at [705, 158] on span "Готово до відправки" at bounding box center [708, 161] width 50 height 7
click at [751, 177] on li "Немає в наявності" at bounding box center [776, 182] width 68 height 10
click at [582, 215] on html "Интернет магазин "Домовичок" Ваш ID: 2216250 Сайт Интернет магазин "Домовичок" …" at bounding box center [535, 107] width 1071 height 215
drag, startPoint x: 602, startPoint y: 157, endPoint x: 578, endPoint y: 157, distance: 24.2
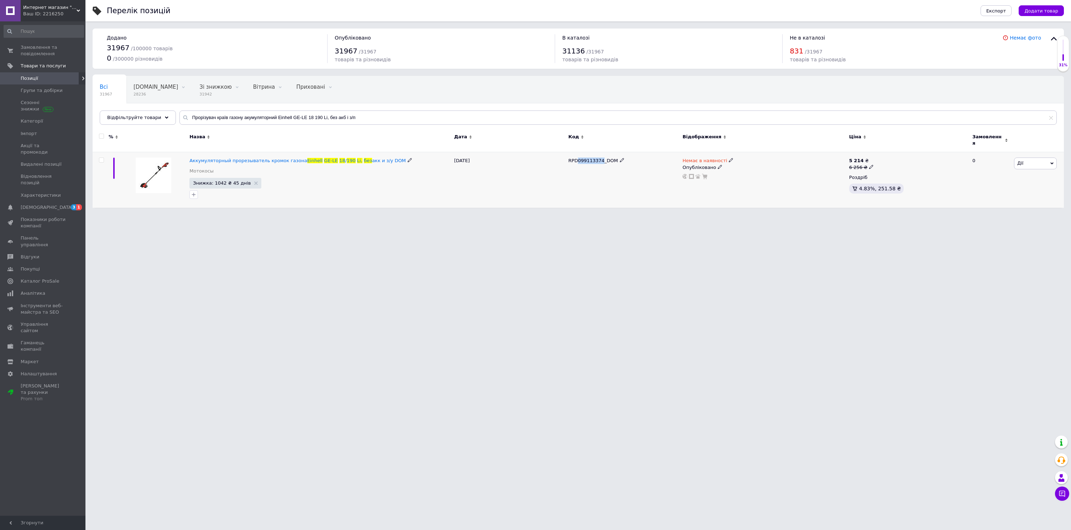
click at [578, 158] on span "RPD099113374_DOM" at bounding box center [593, 160] width 50 height 5
copy span "099113374"
drag, startPoint x: 187, startPoint y: 156, endPoint x: 382, endPoint y: 157, distance: 195.2
click at [382, 157] on div "Аккумуляторный прорезыватель кромок газона Einhell GE-LE 18 / 190 Li, без акк и…" at bounding box center [579, 180] width 972 height 56
copy div "Аккумуляторный прорезыватель кромок газона Einhell GE-LE 18 / 190 Li, без акк и…"
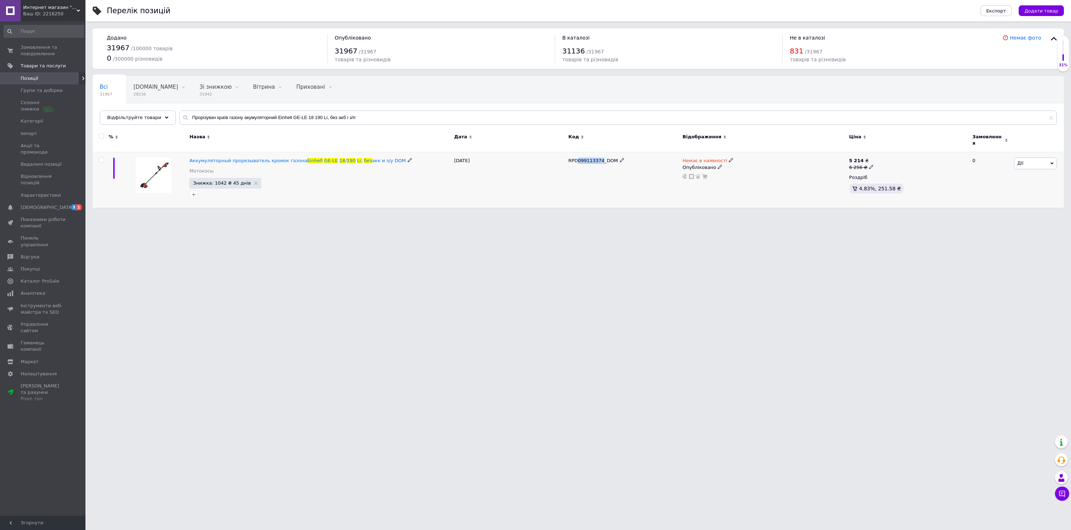
drag, startPoint x: 577, startPoint y: 157, endPoint x: 601, endPoint y: 157, distance: 23.5
click at [601, 158] on span "RPD099113374_DOM" at bounding box center [593, 160] width 50 height 5
copy span "099113374"
click at [324, 215] on html "Интернет магазин "Домовичок" Ваш ID: 2216250 Сайт Интернет магазин "Домовичок" …" at bounding box center [535, 107] width 1071 height 215
